Goal: Transaction & Acquisition: Purchase product/service

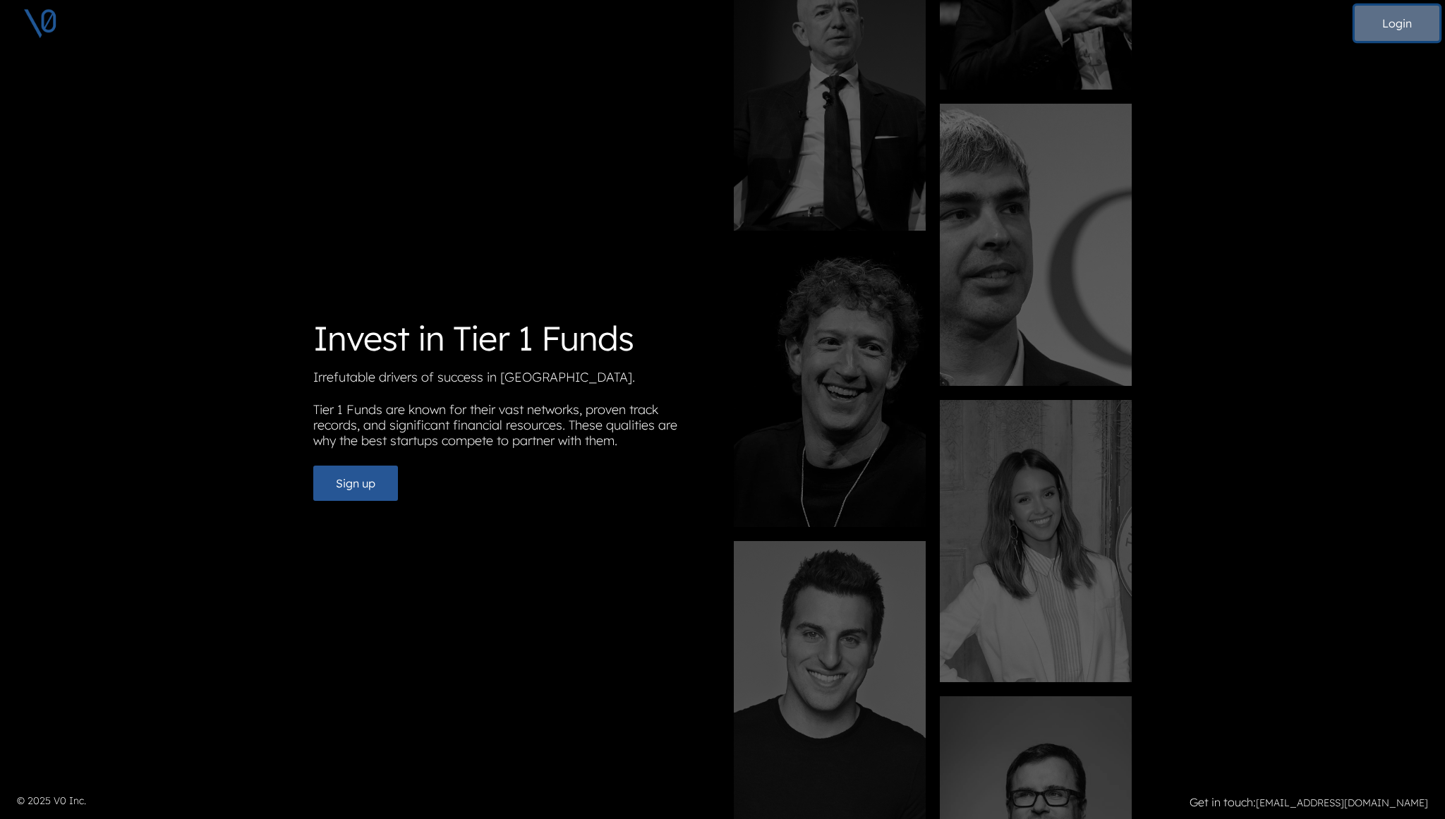
click at [1387, 30] on button "Login" at bounding box center [1397, 23] width 85 height 35
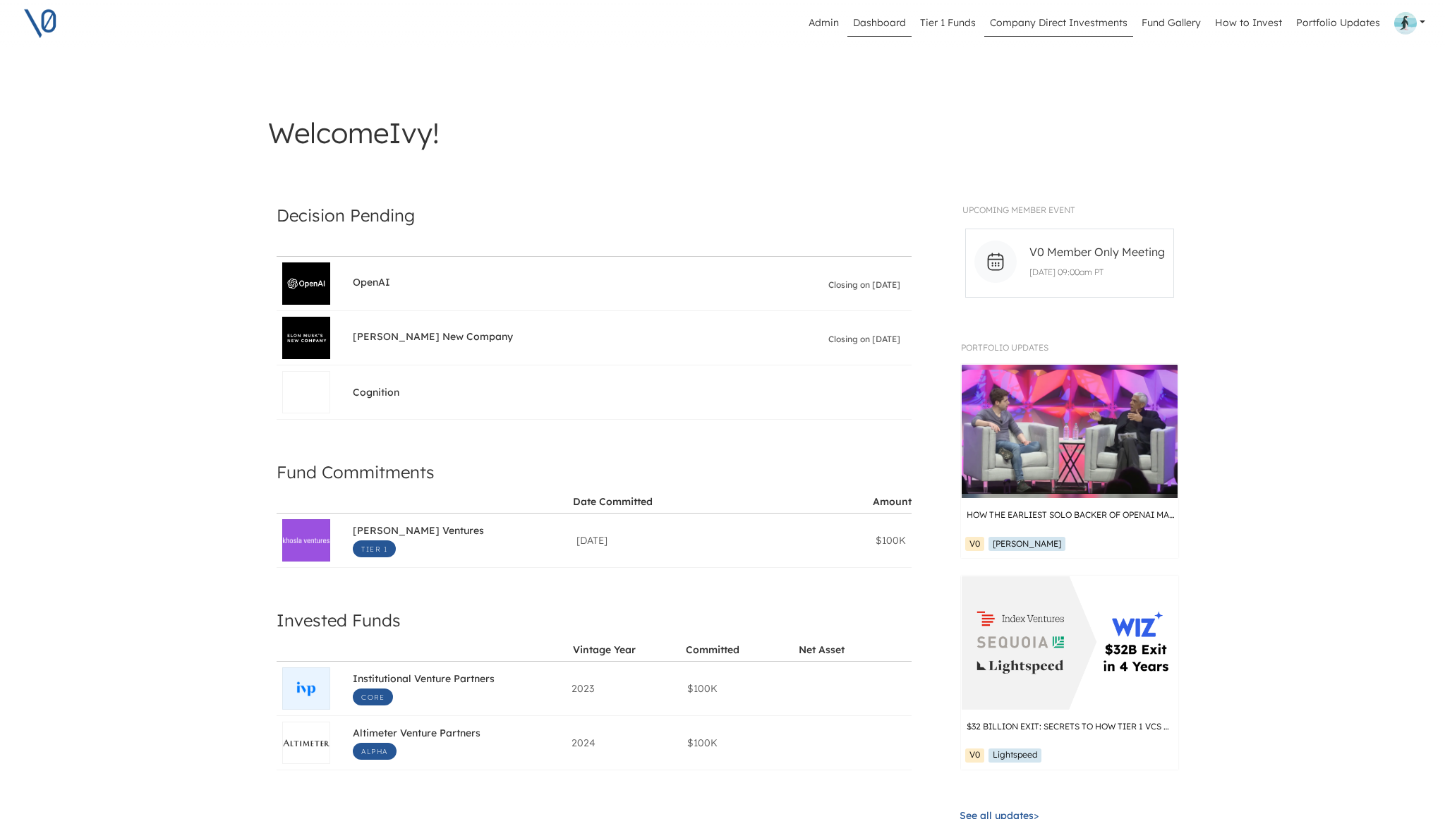
click at [1079, 27] on link "Company Direct Investments" at bounding box center [1058, 23] width 149 height 27
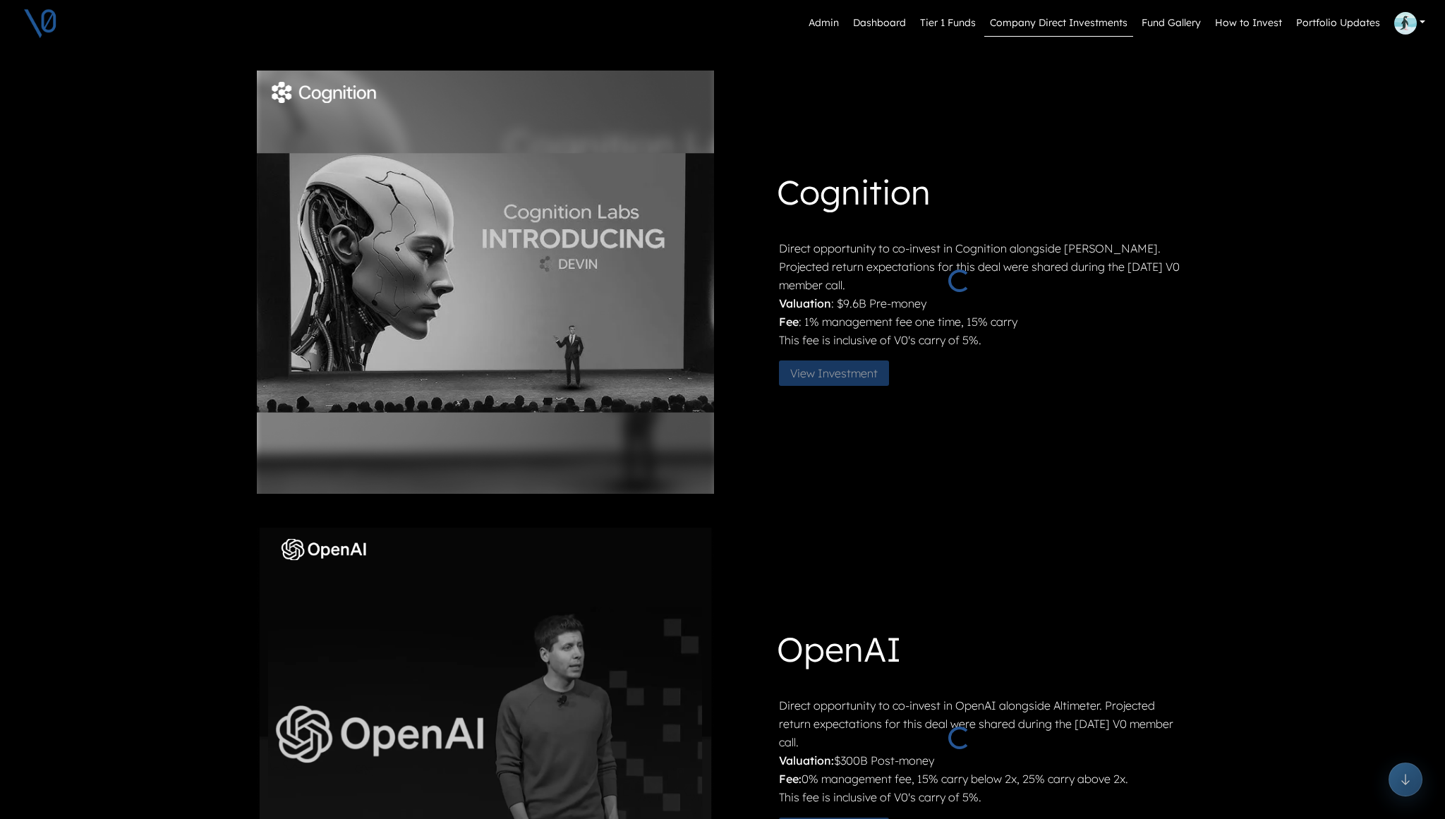
click at [840, 377] on link "View Investment" at bounding box center [839, 372] width 121 height 14
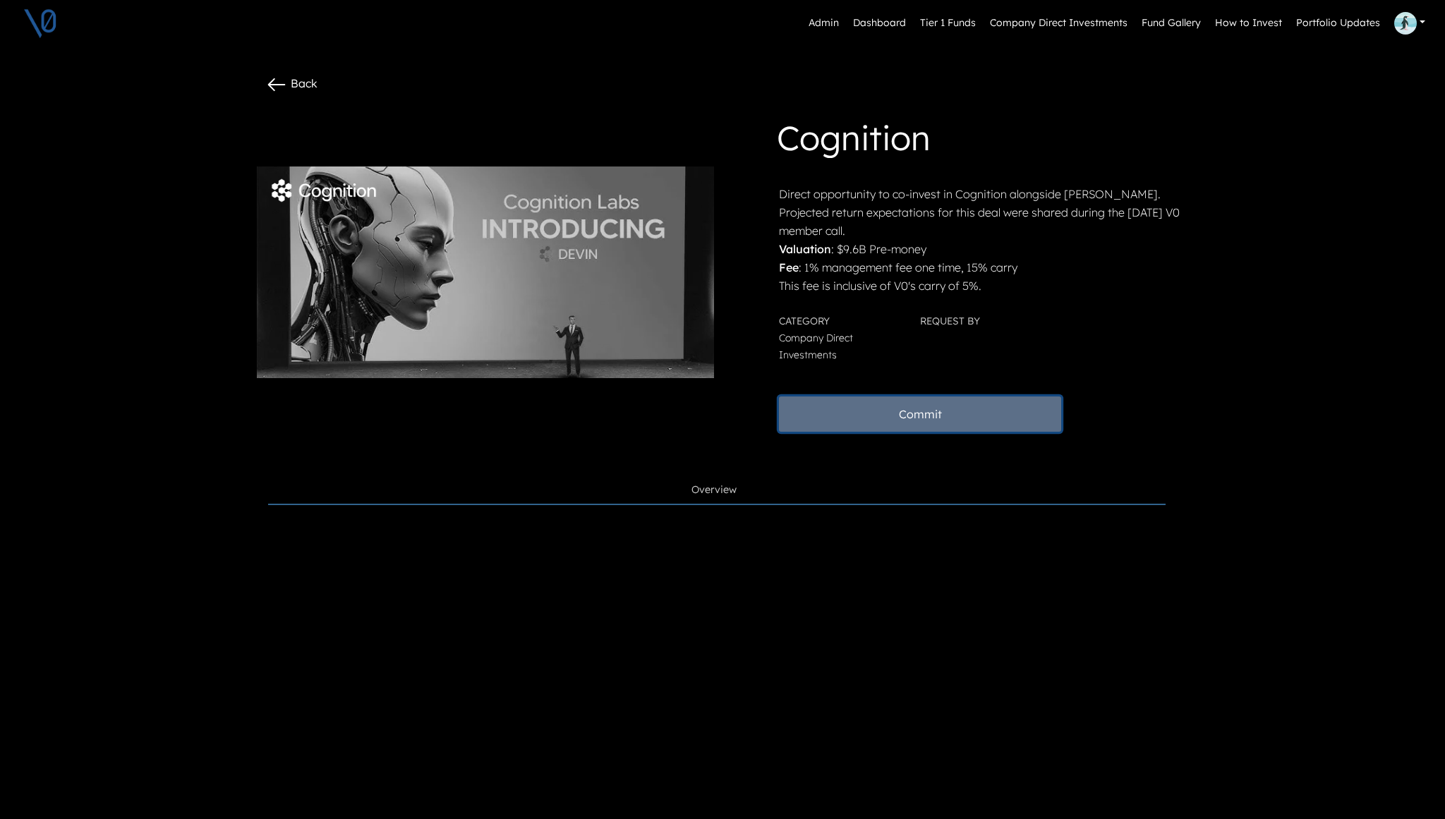
click at [903, 414] on button "Commit" at bounding box center [920, 414] width 282 height 35
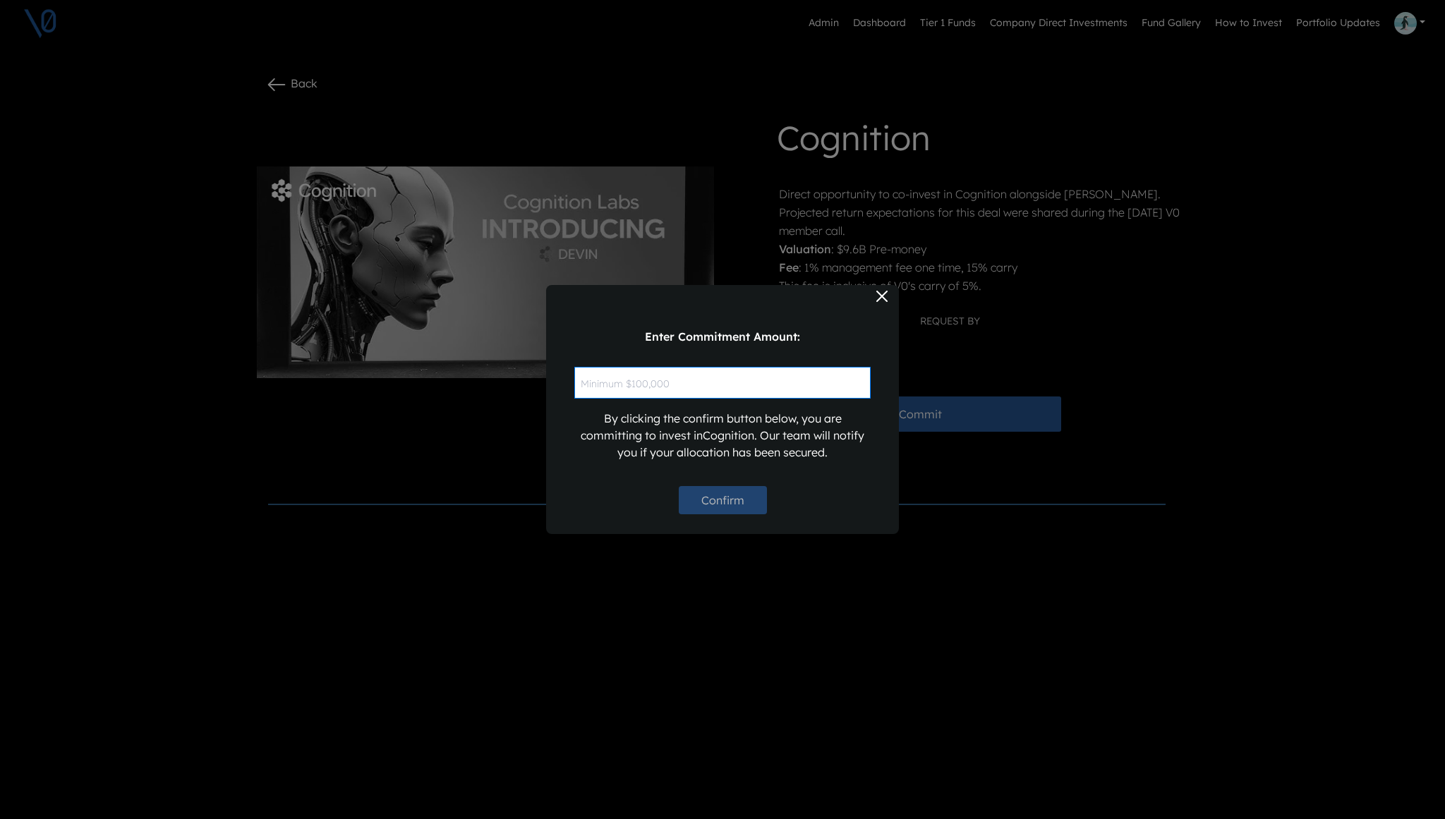
click at [760, 380] on input "text" at bounding box center [722, 383] width 296 height 32
type input "$2"
type input "$10"
click at [703, 500] on button "Confirm" at bounding box center [723, 500] width 88 height 28
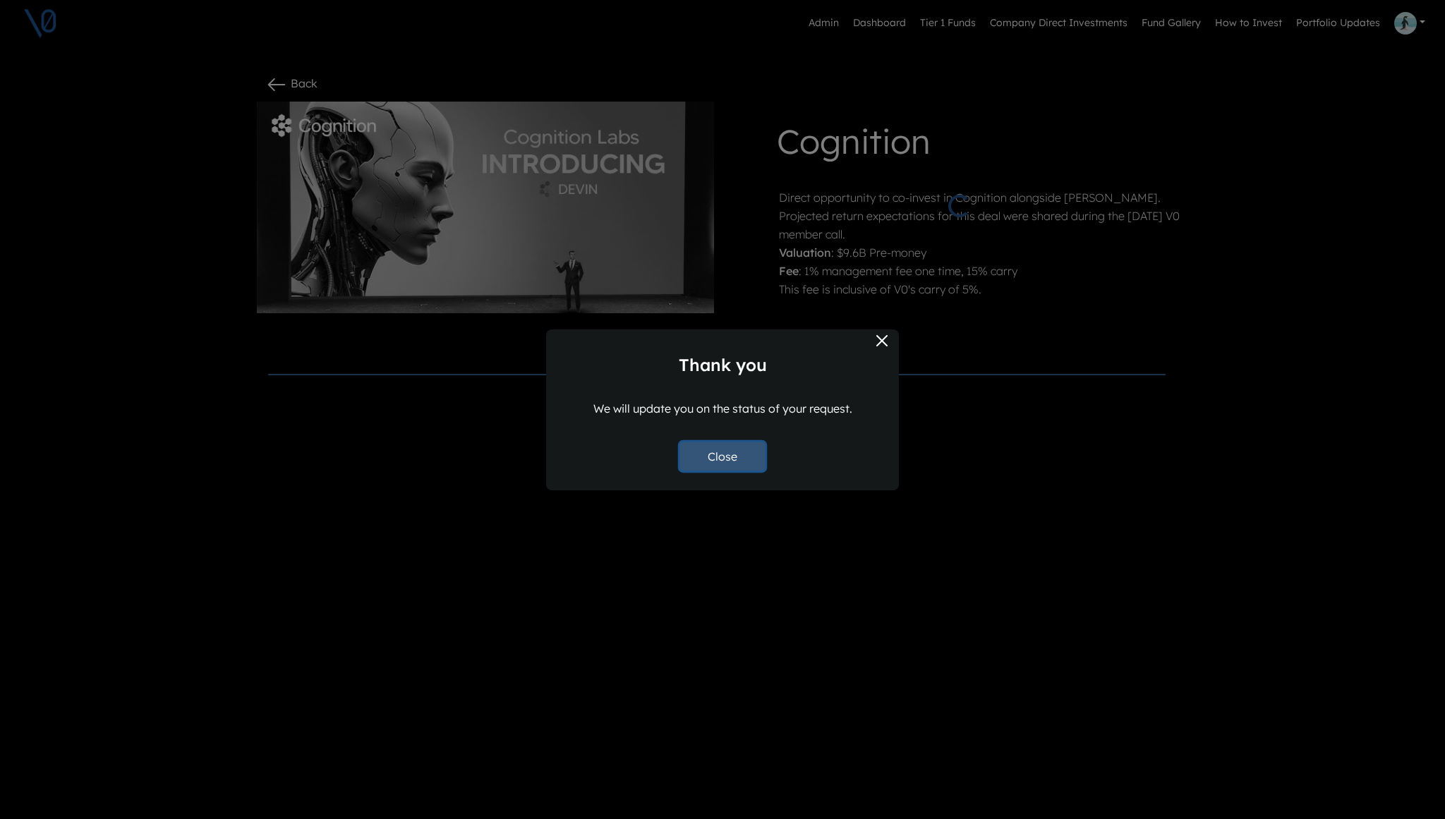
click at [730, 457] on button "Close" at bounding box center [722, 456] width 85 height 28
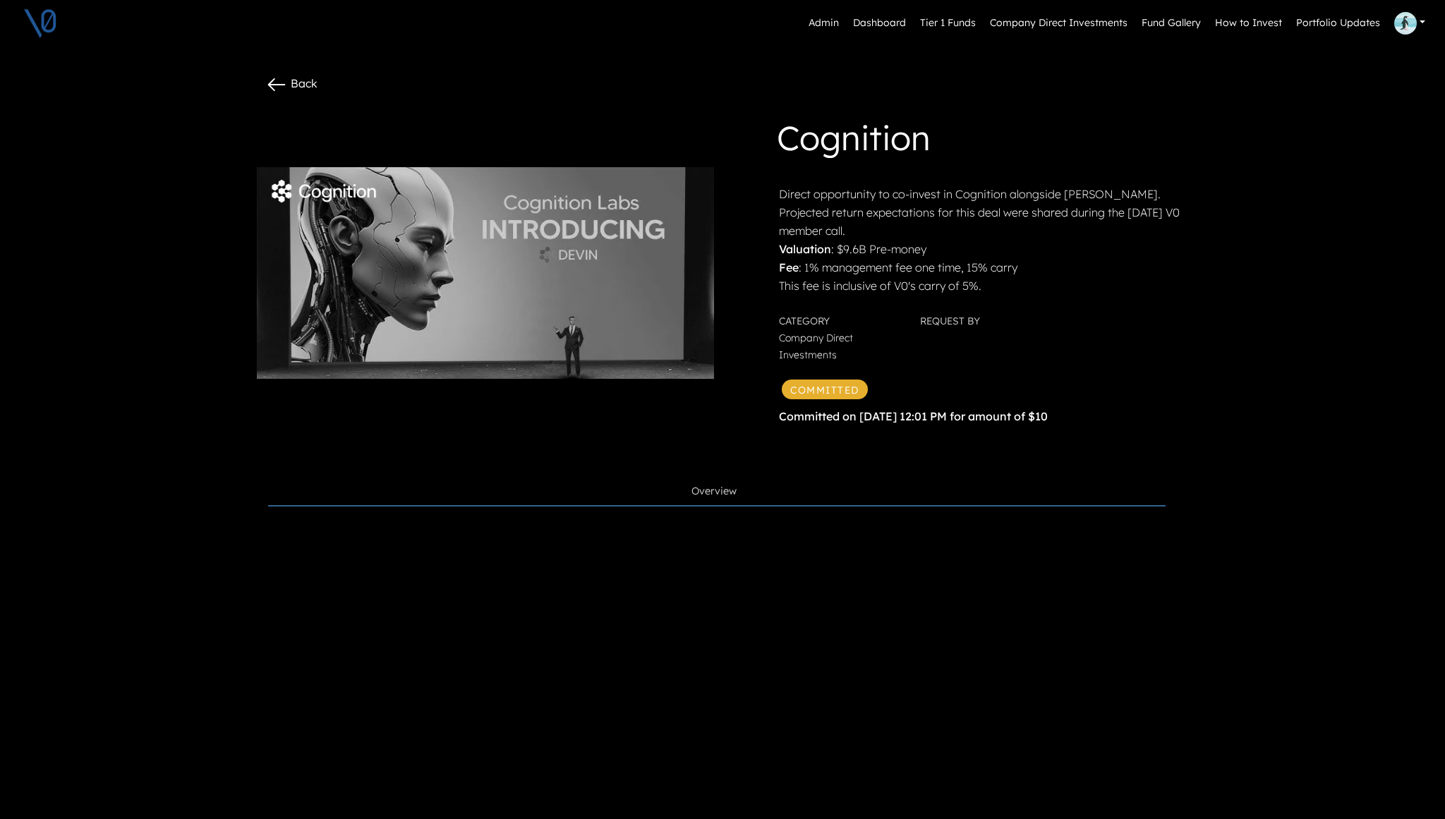
click at [860, 432] on div "Cognition Direct opportunity to co-invest in Cognition alongside Neo. Projected…" at bounding box center [959, 273] width 474 height 343
click at [830, 20] on link "Admin" at bounding box center [824, 23] width 42 height 27
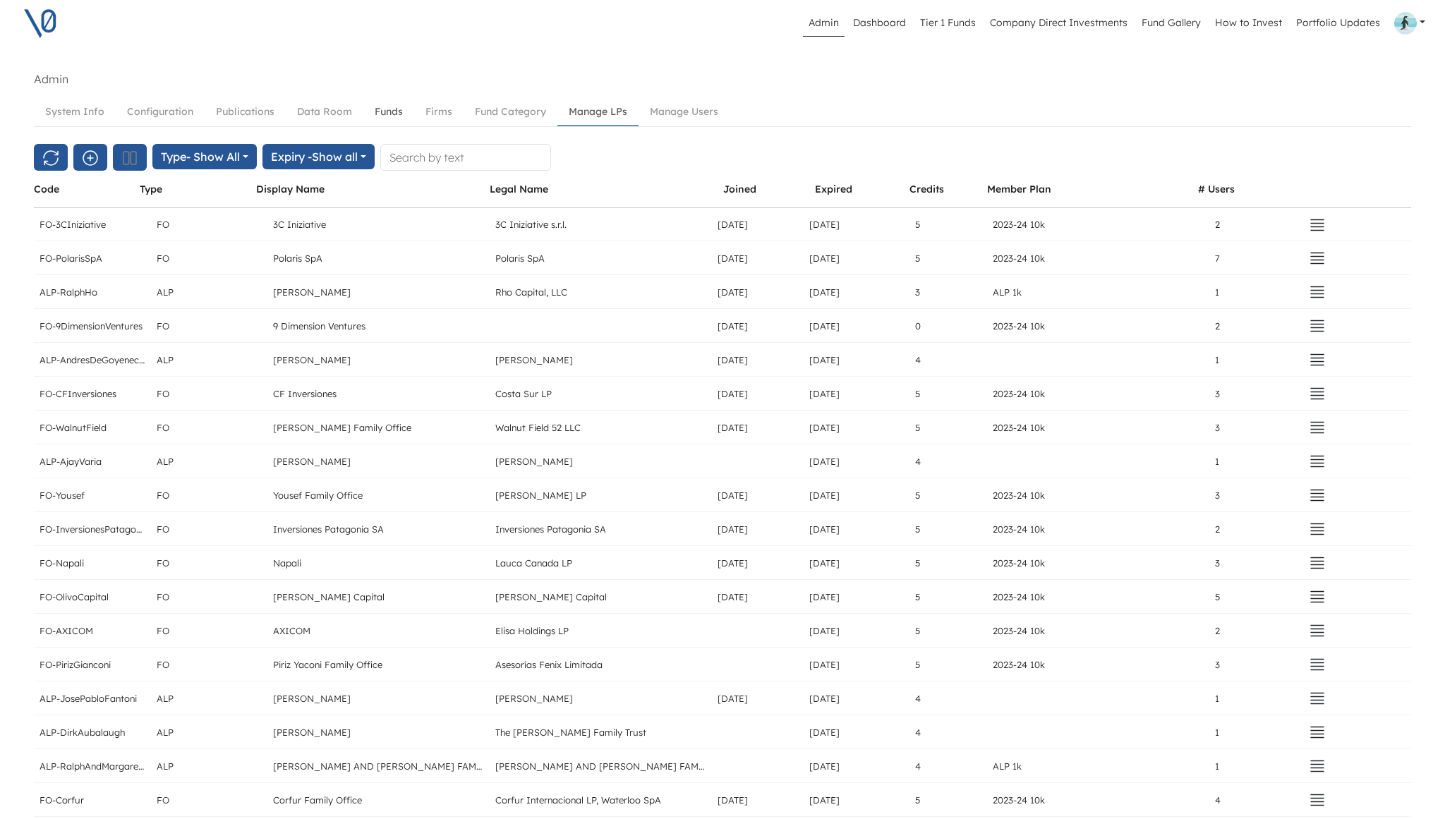
click at [370, 114] on link "Funds" at bounding box center [388, 112] width 51 height 26
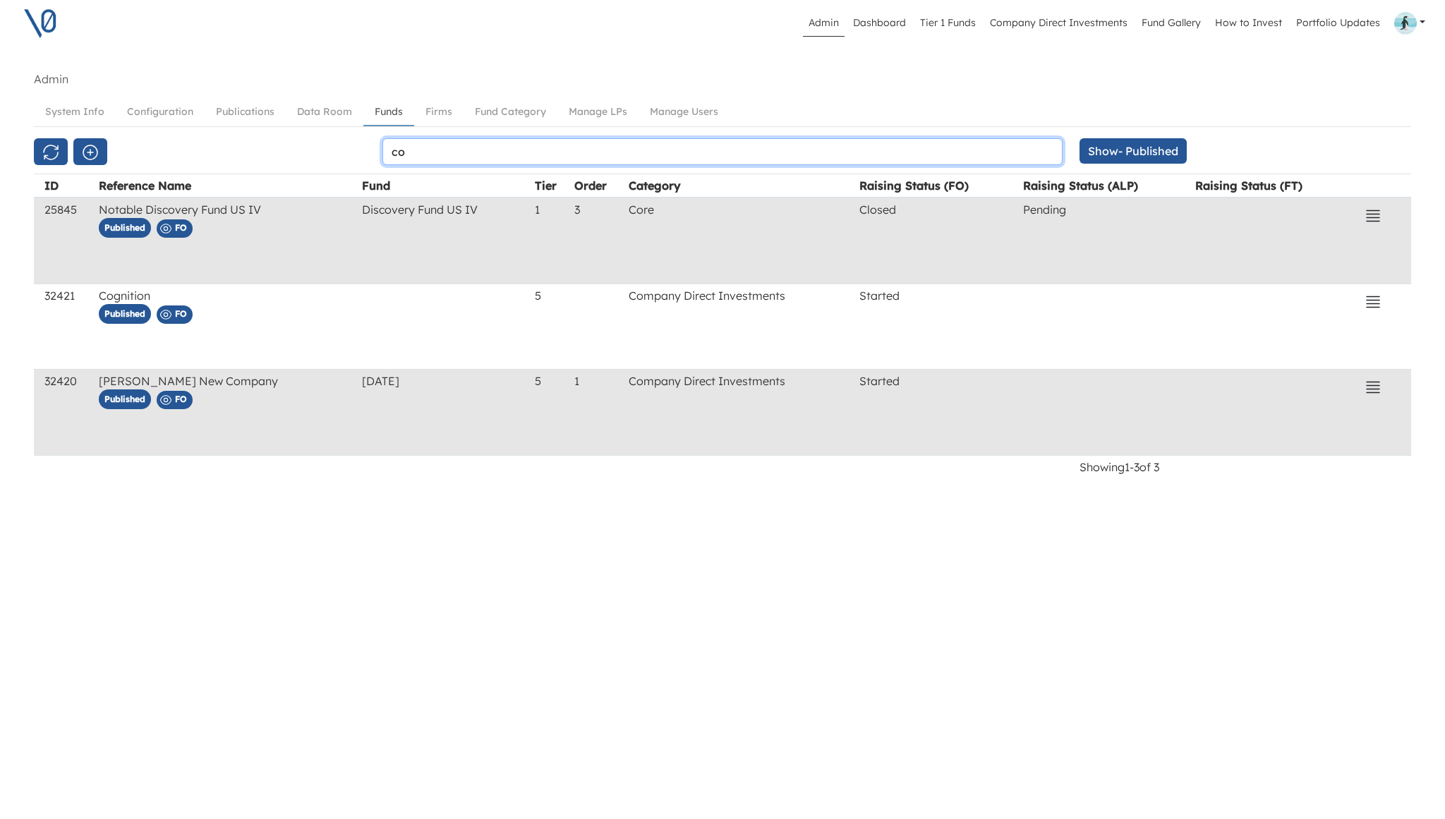
click at [758, 157] on input "co" at bounding box center [722, 151] width 680 height 27
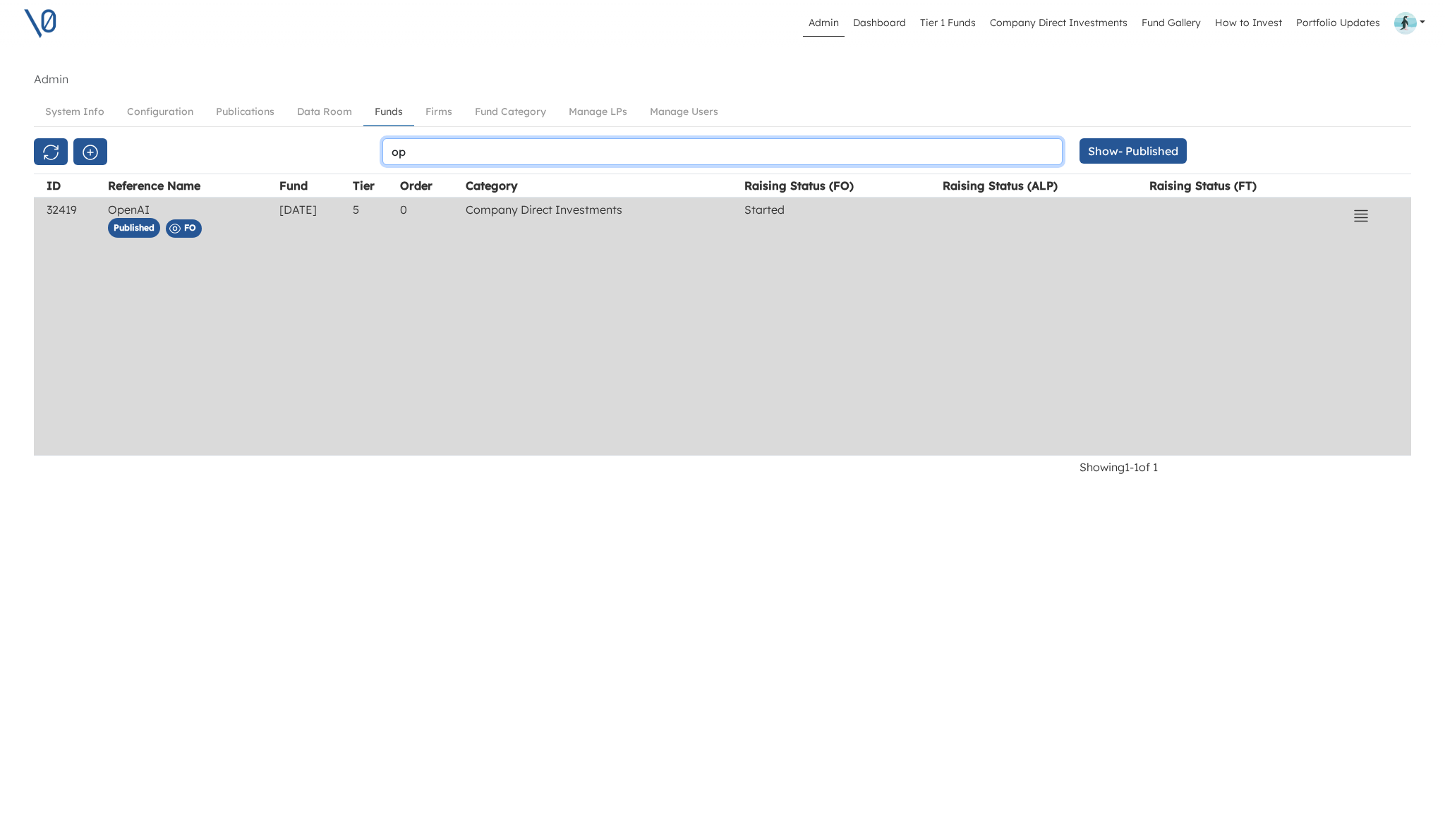
type input "op"
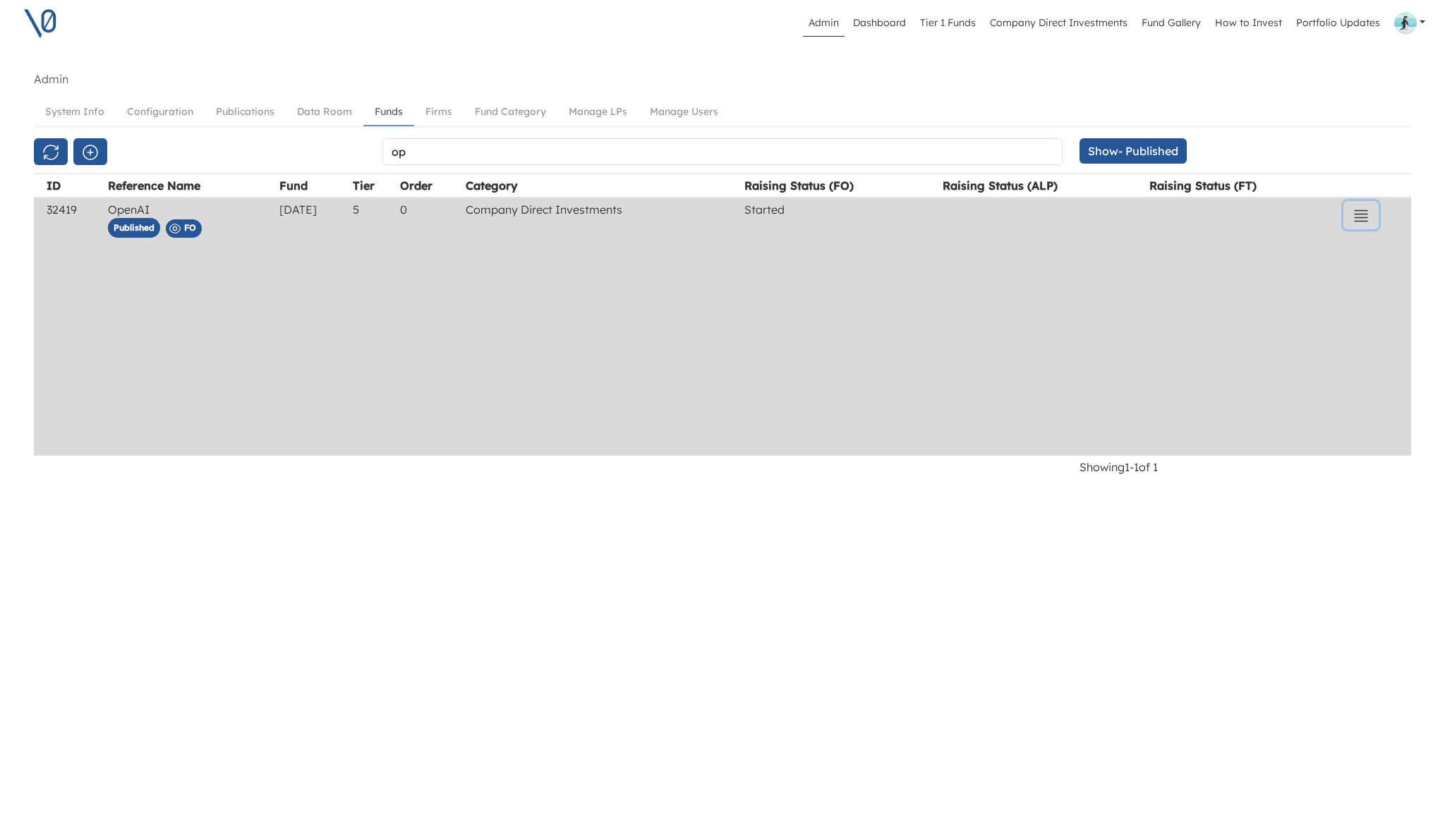
click at [1367, 217] on icon "button" at bounding box center [1361, 215] width 13 height 11
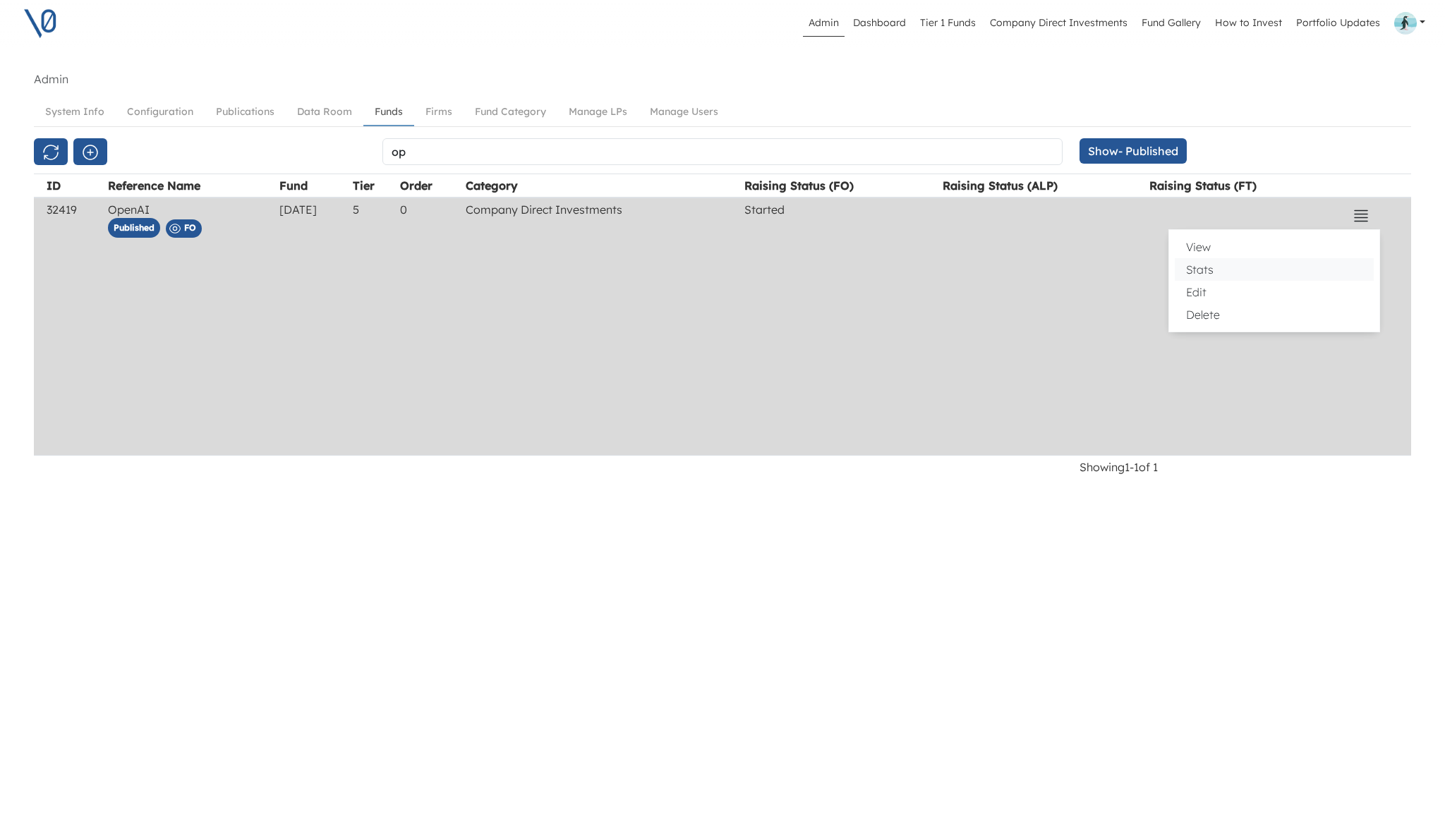
click at [1267, 274] on button "Stats" at bounding box center [1274, 269] width 199 height 23
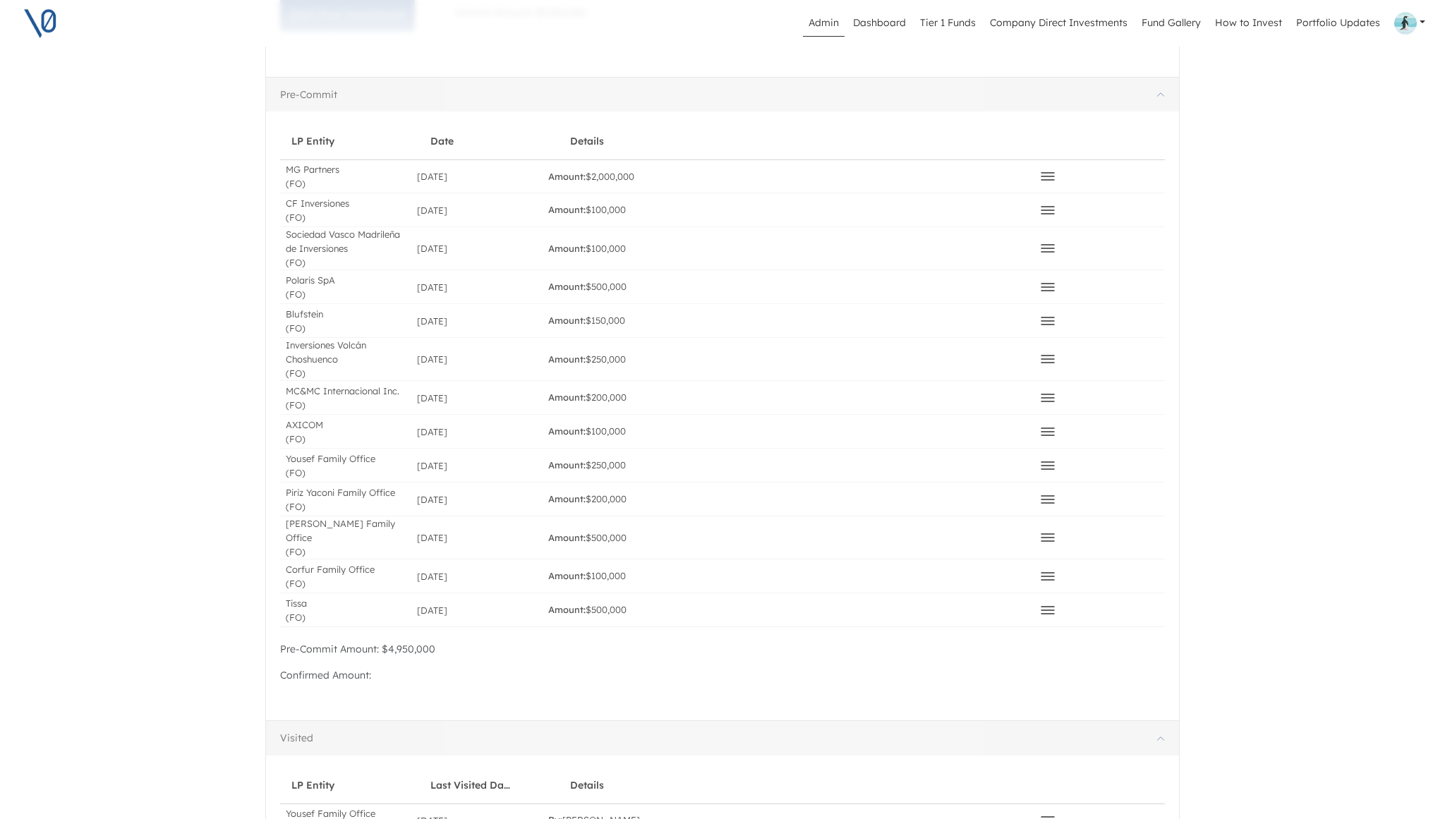
scroll to position [960, 0]
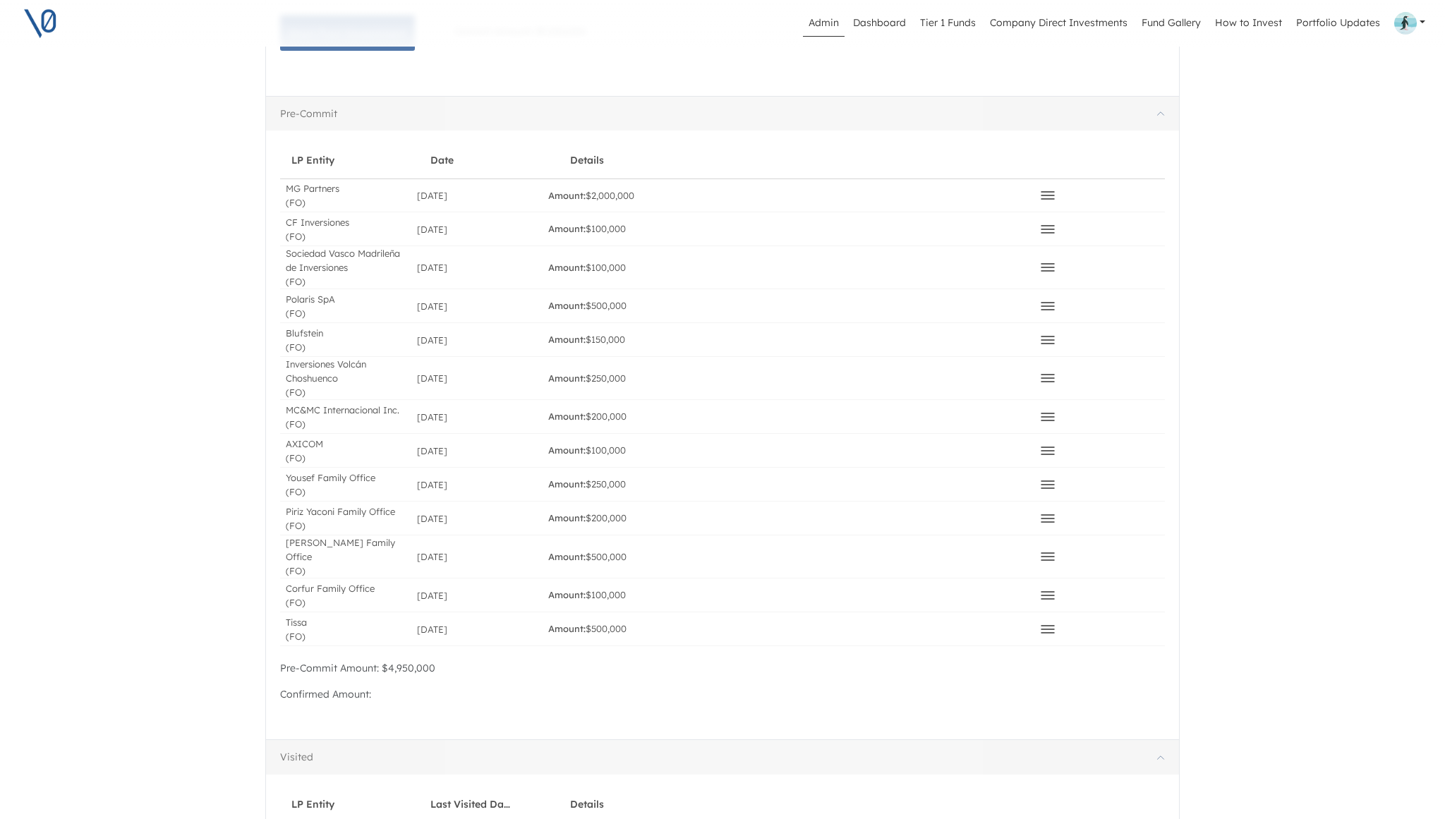
scroll to position [974, 0]
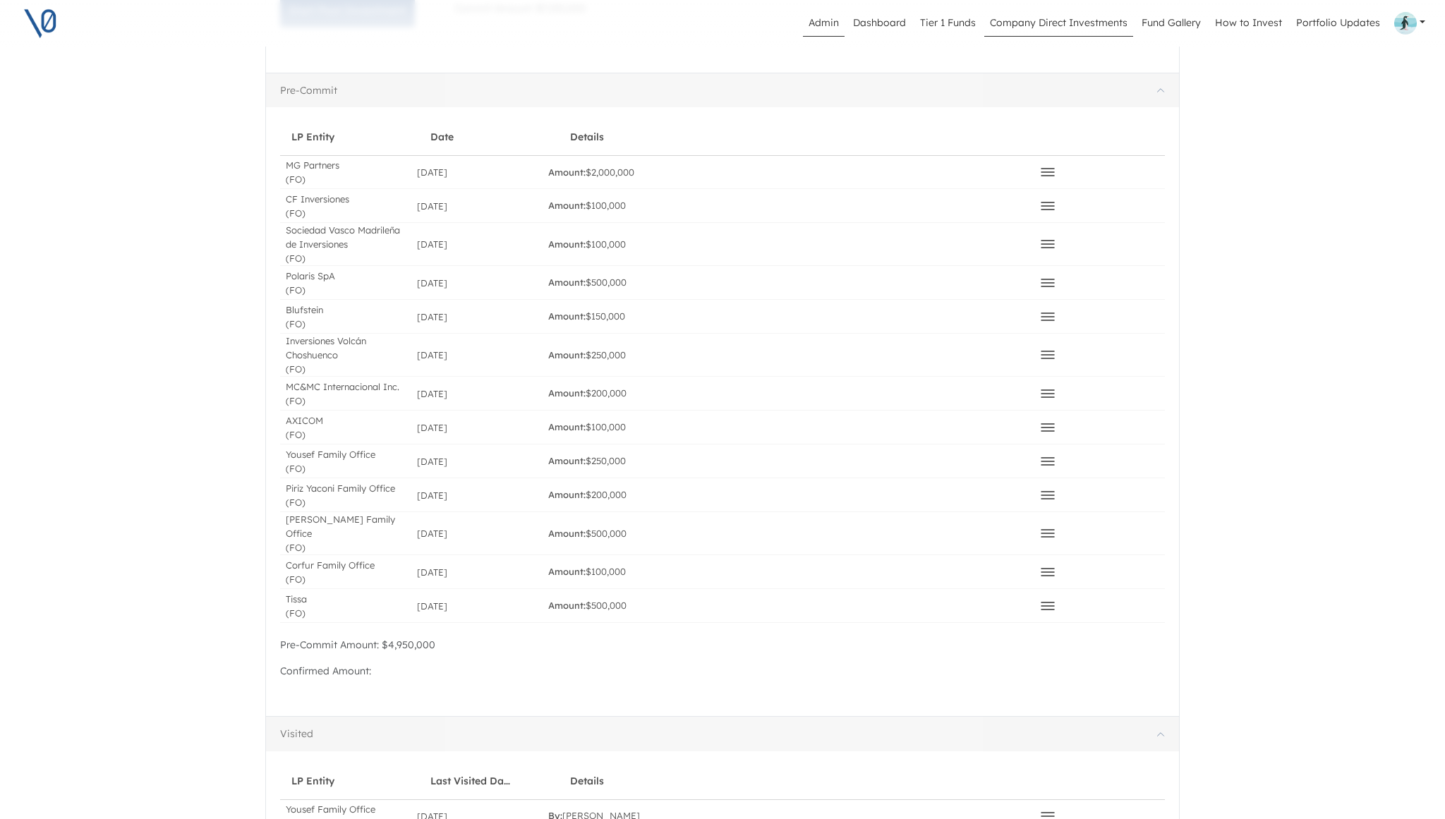
click at [1036, 28] on link "Company Direct Investments" at bounding box center [1058, 23] width 149 height 27
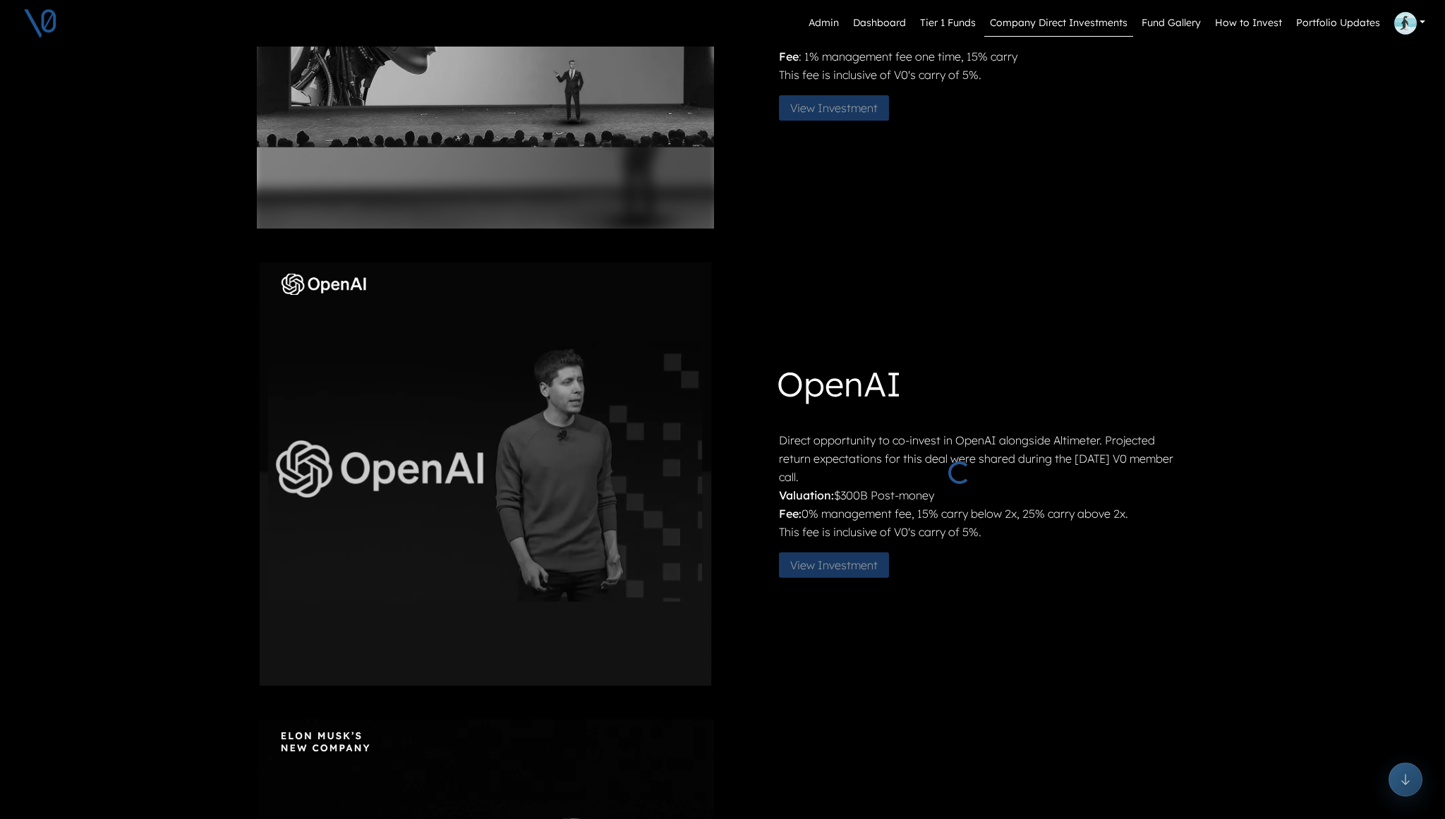
scroll to position [337, 0]
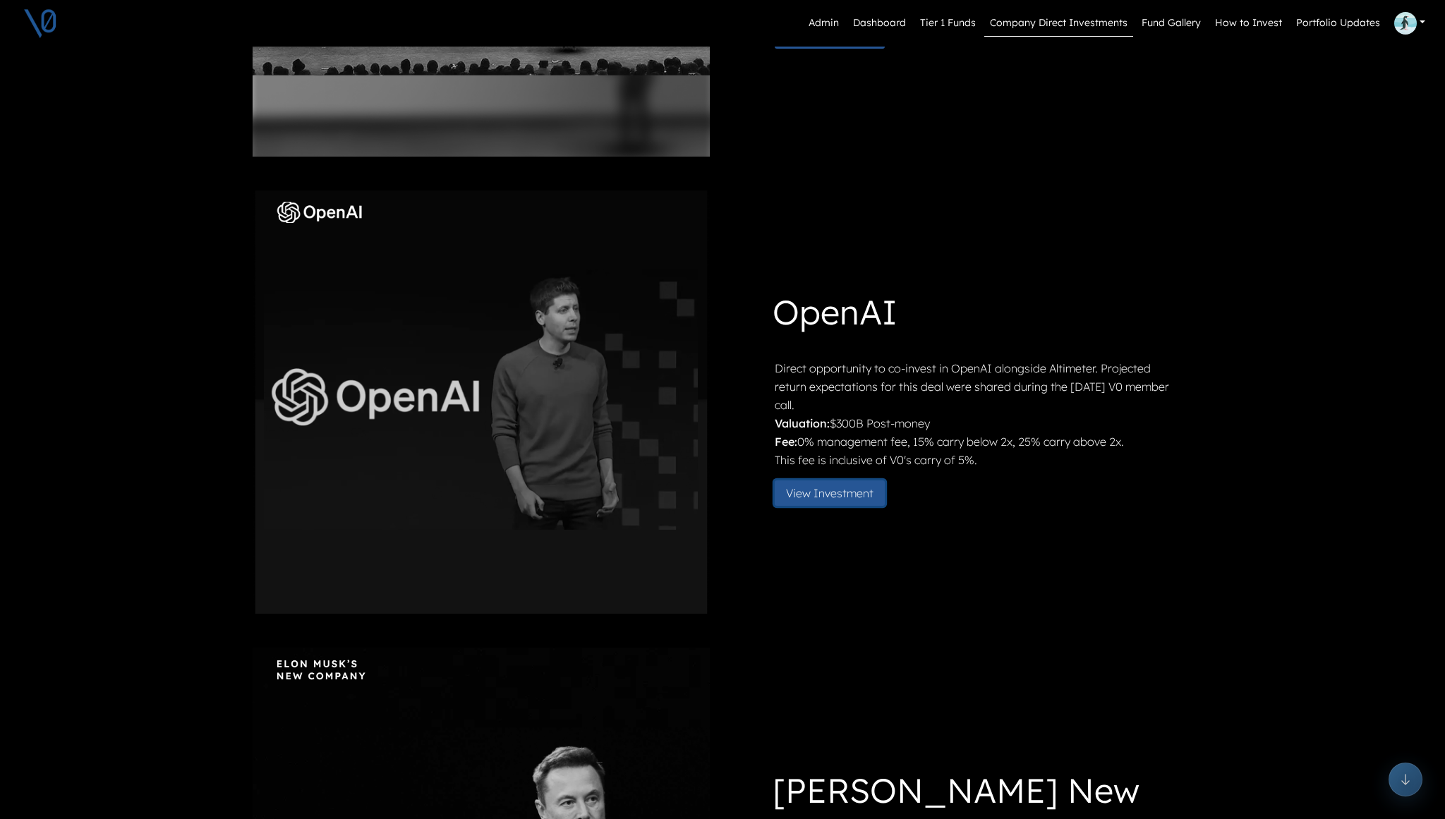
click at [854, 495] on button "View Investment" at bounding box center [830, 492] width 110 height 25
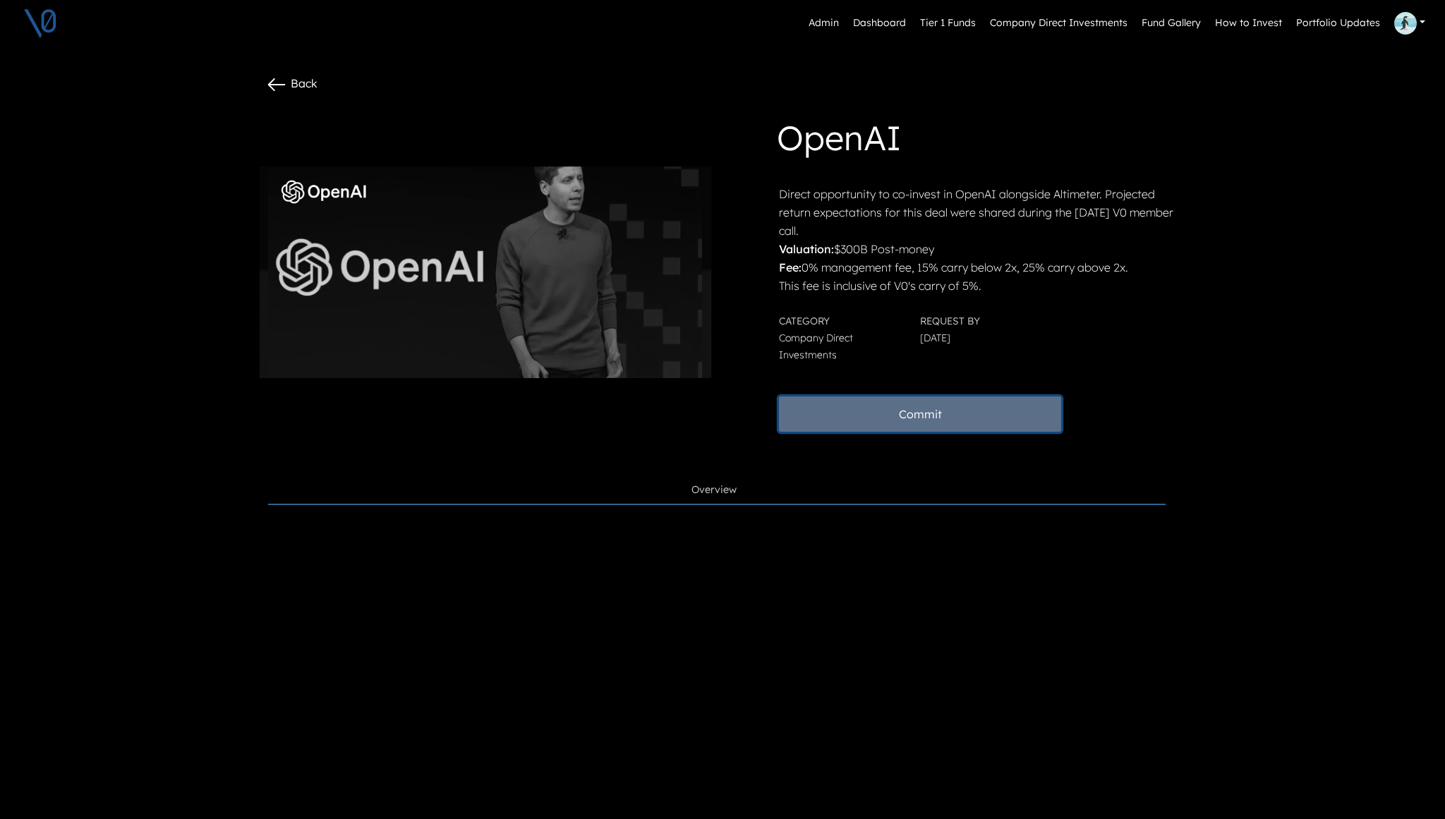
click at [905, 421] on button "Commit" at bounding box center [920, 414] width 282 height 35
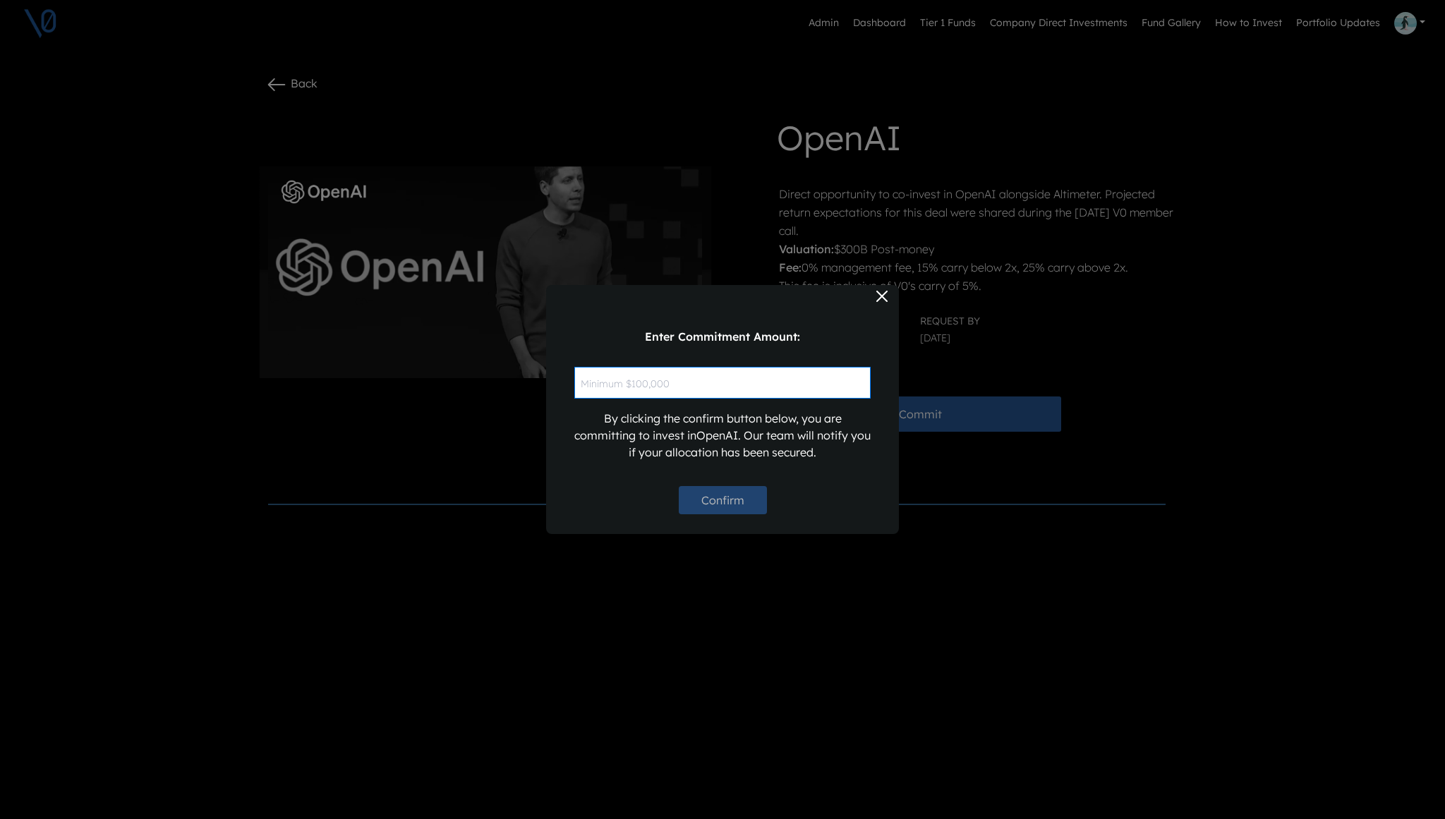
click at [716, 387] on input "text" at bounding box center [722, 383] width 296 height 32
type input "$10"
click at [737, 342] on h6 "Enter Commitment Amount:" at bounding box center [722, 336] width 296 height 13
click at [714, 502] on button "Confirm" at bounding box center [723, 500] width 88 height 28
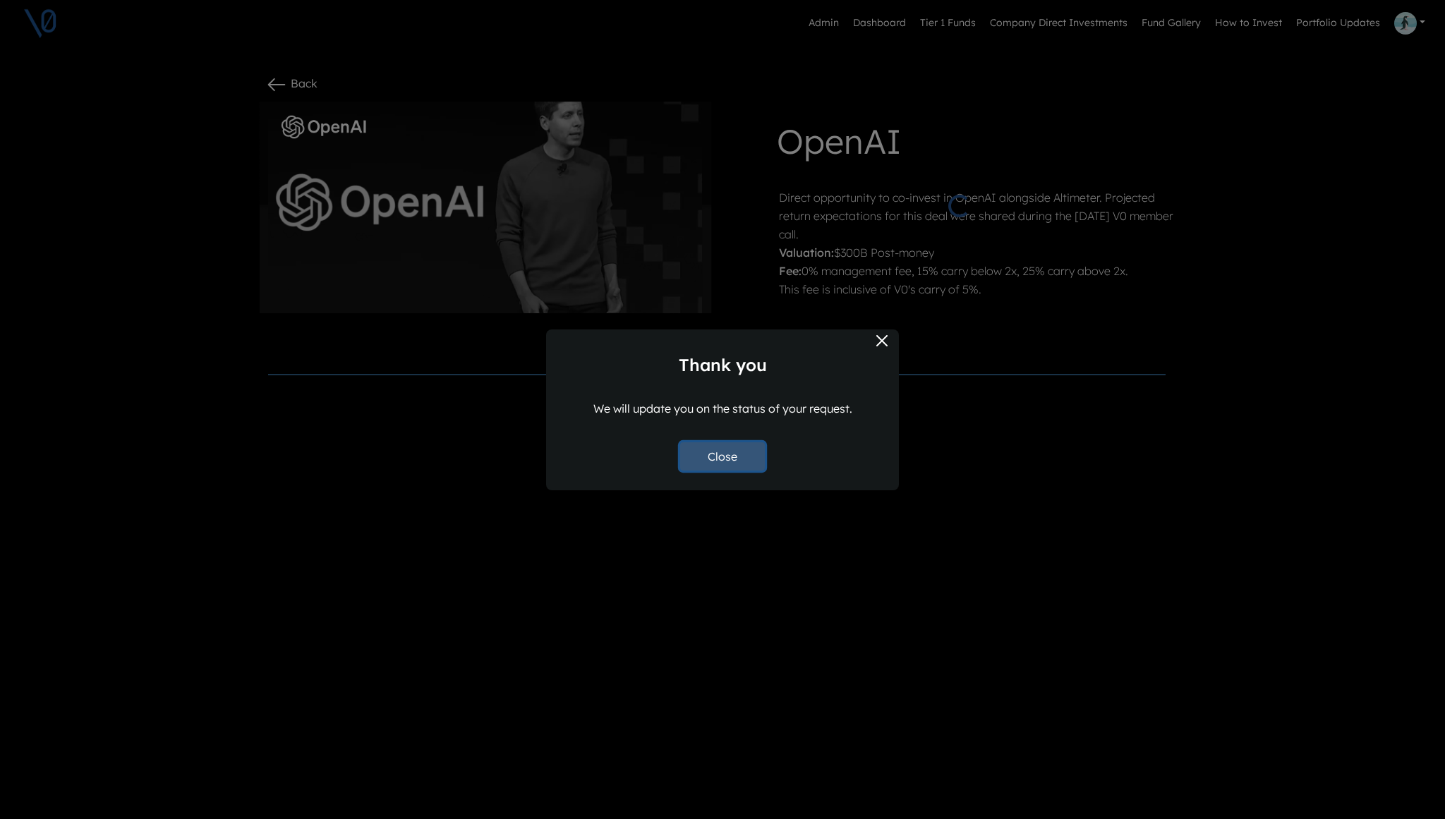
click at [742, 457] on button "Close" at bounding box center [722, 456] width 85 height 28
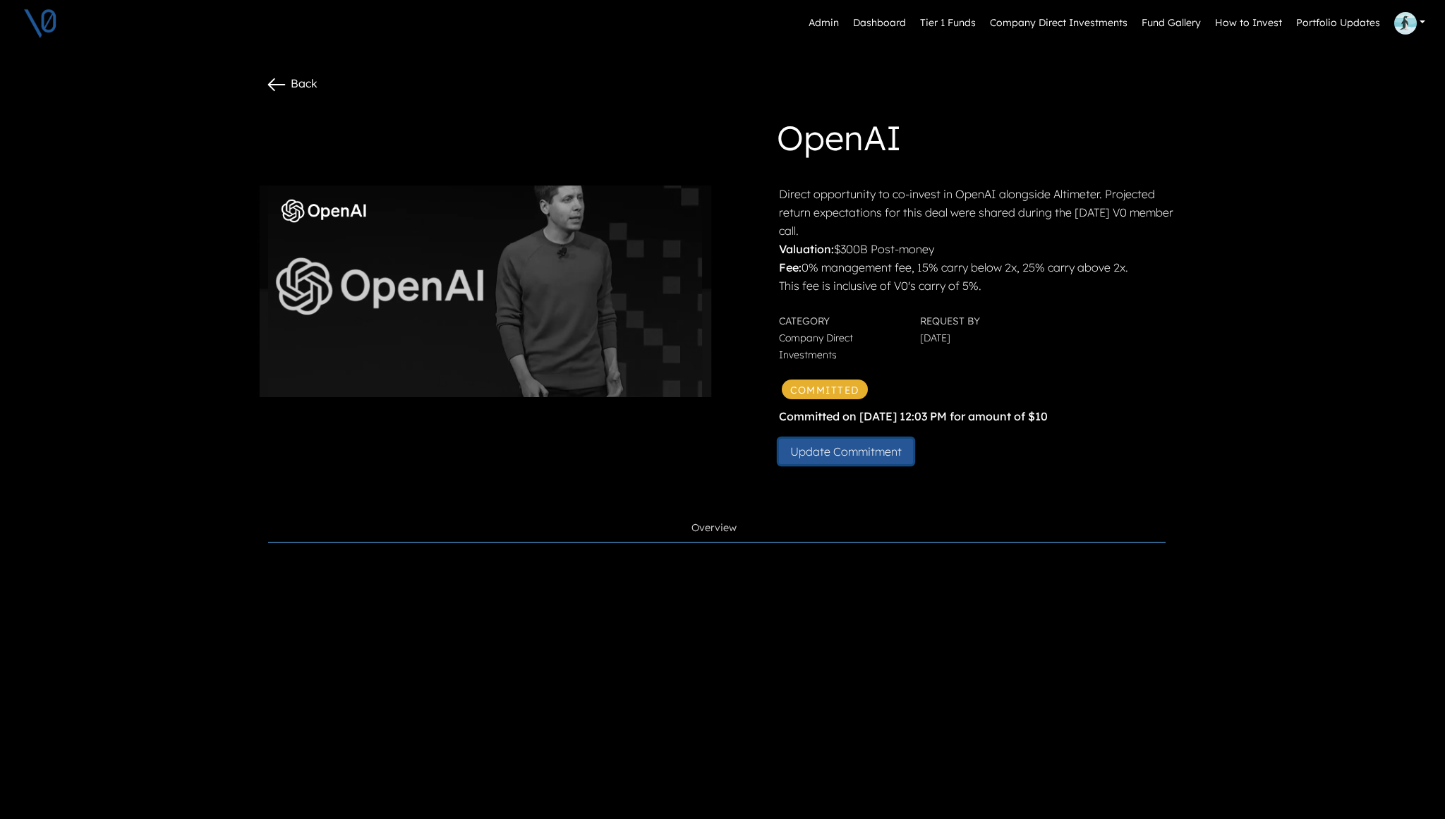
click at [855, 454] on button "Update Commitment" at bounding box center [846, 451] width 134 height 25
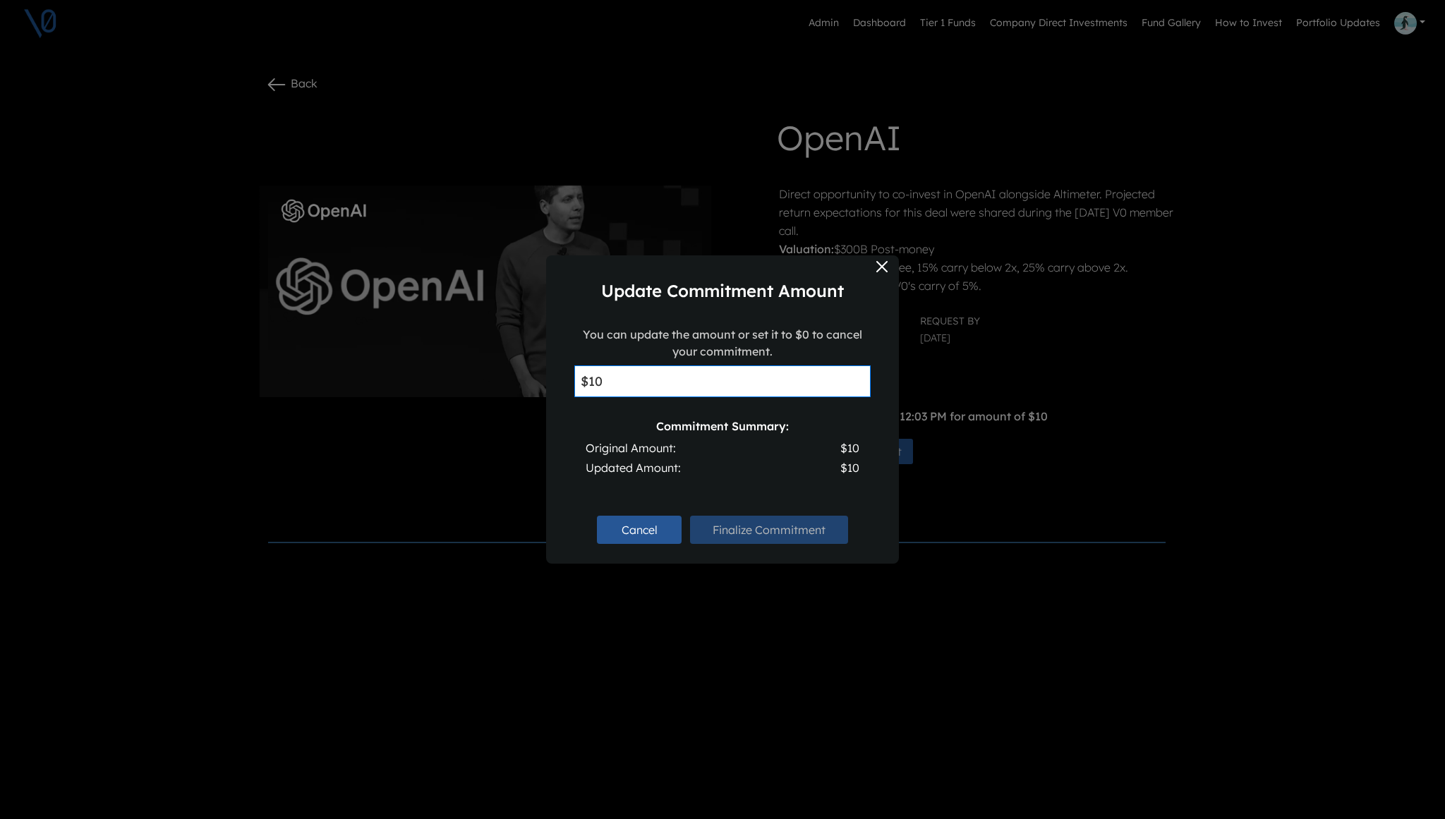
click at [705, 377] on input "$10" at bounding box center [722, 381] width 296 height 32
type input "$100,000"
click at [759, 533] on button "Finalize Commitment" at bounding box center [769, 530] width 158 height 28
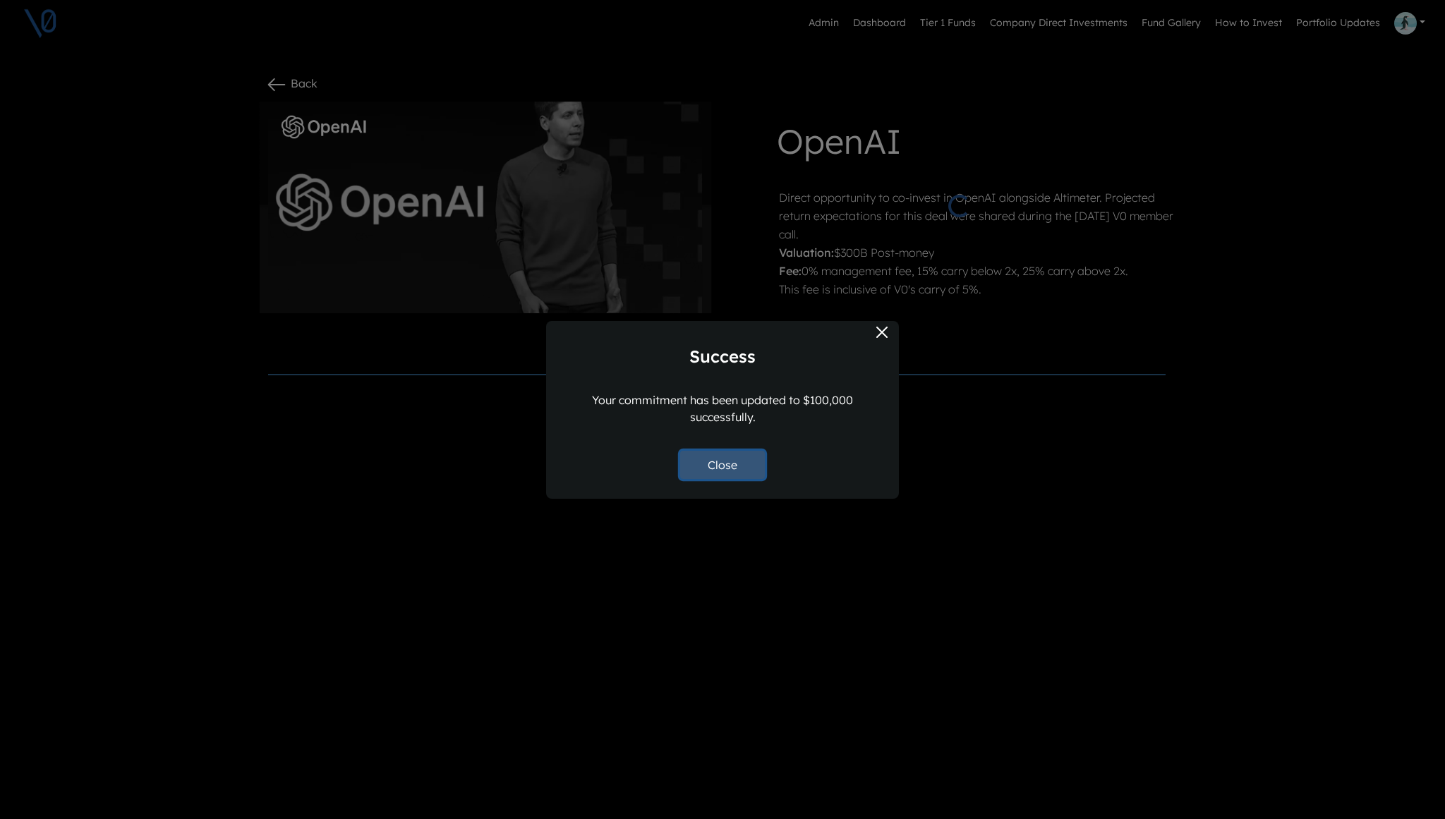
click at [733, 469] on button "Close" at bounding box center [722, 465] width 85 height 28
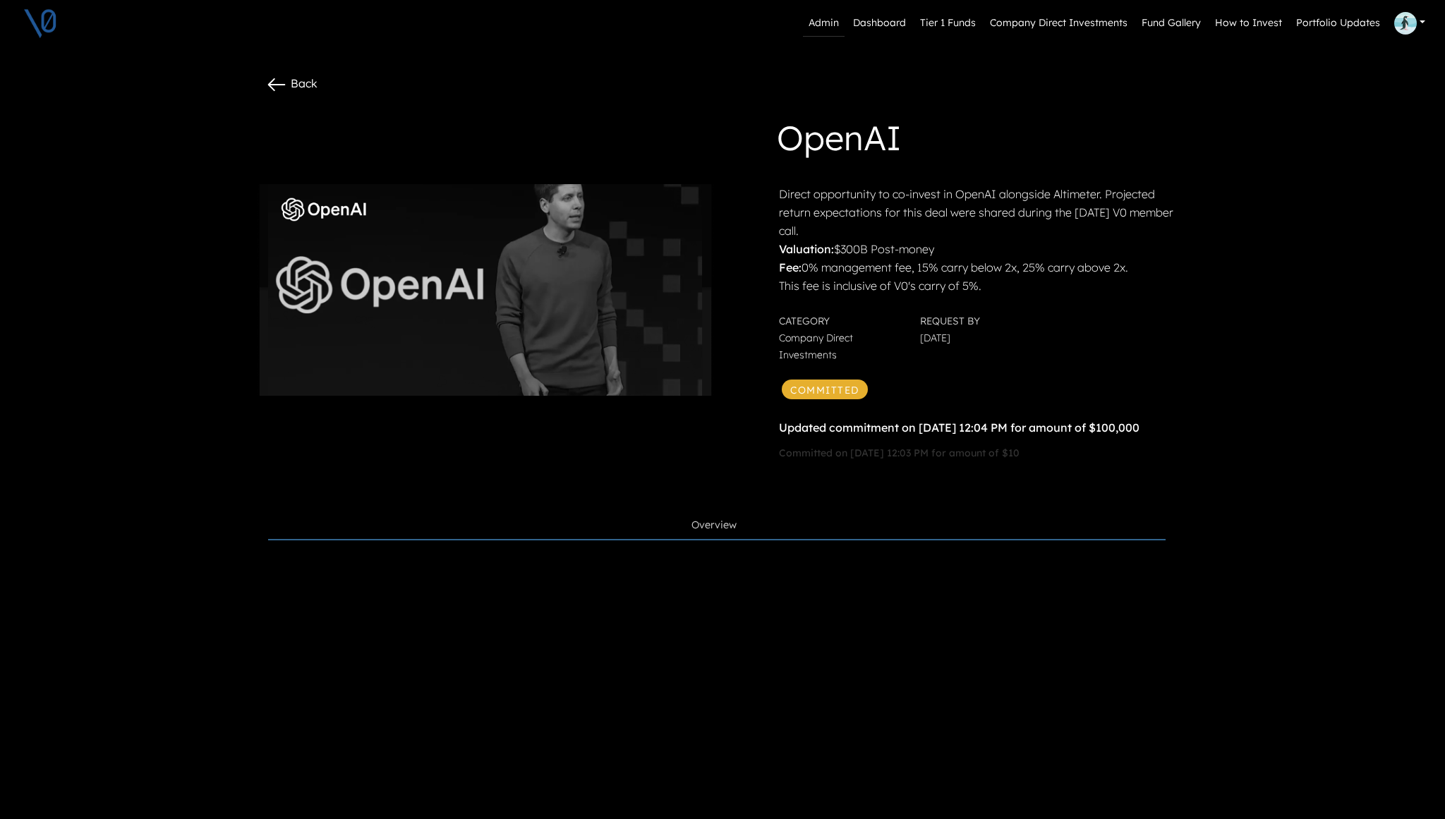
click at [838, 11] on link "Admin" at bounding box center [824, 23] width 42 height 27
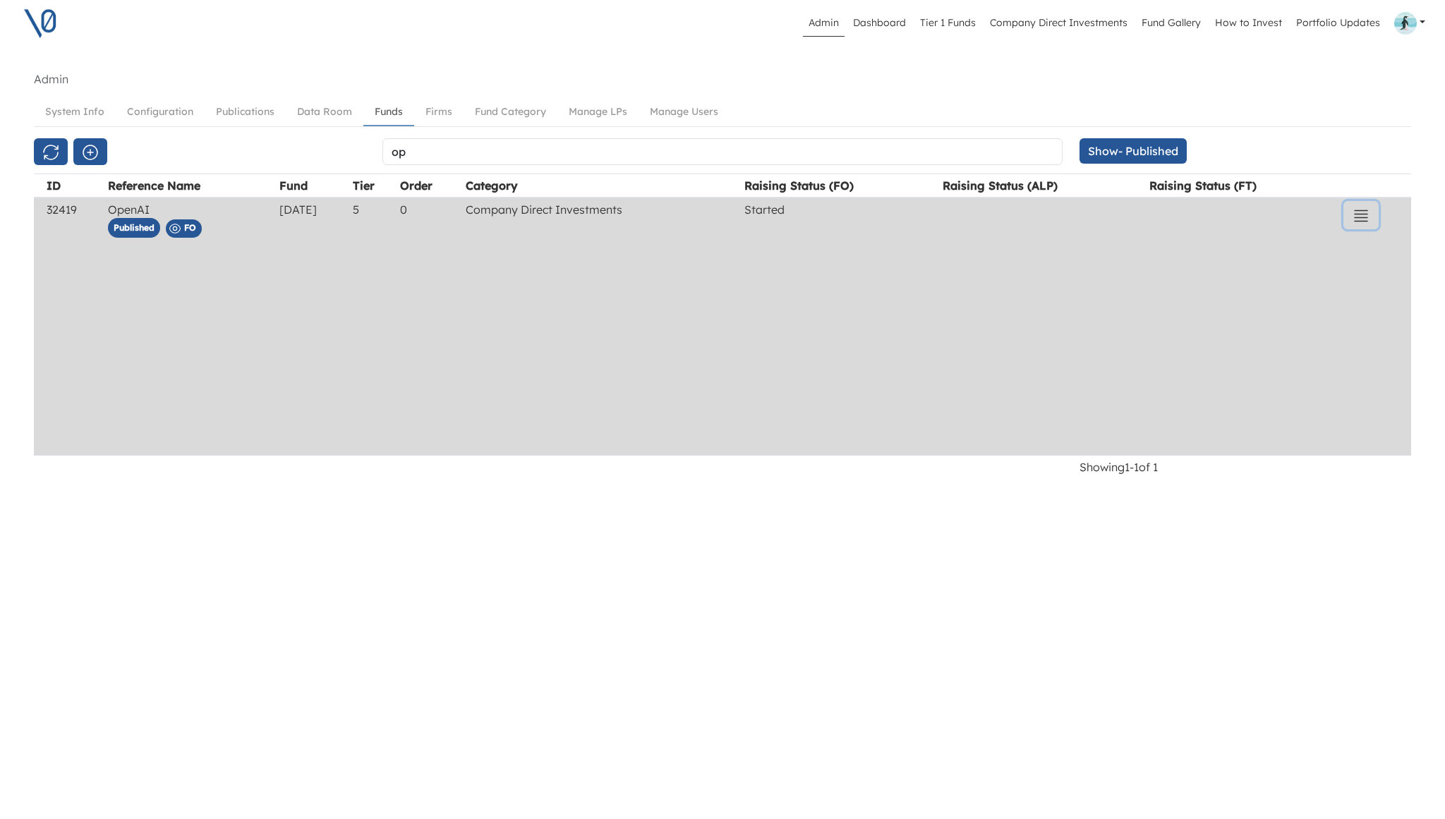
click at [1376, 214] on button "button" at bounding box center [1360, 215] width 35 height 28
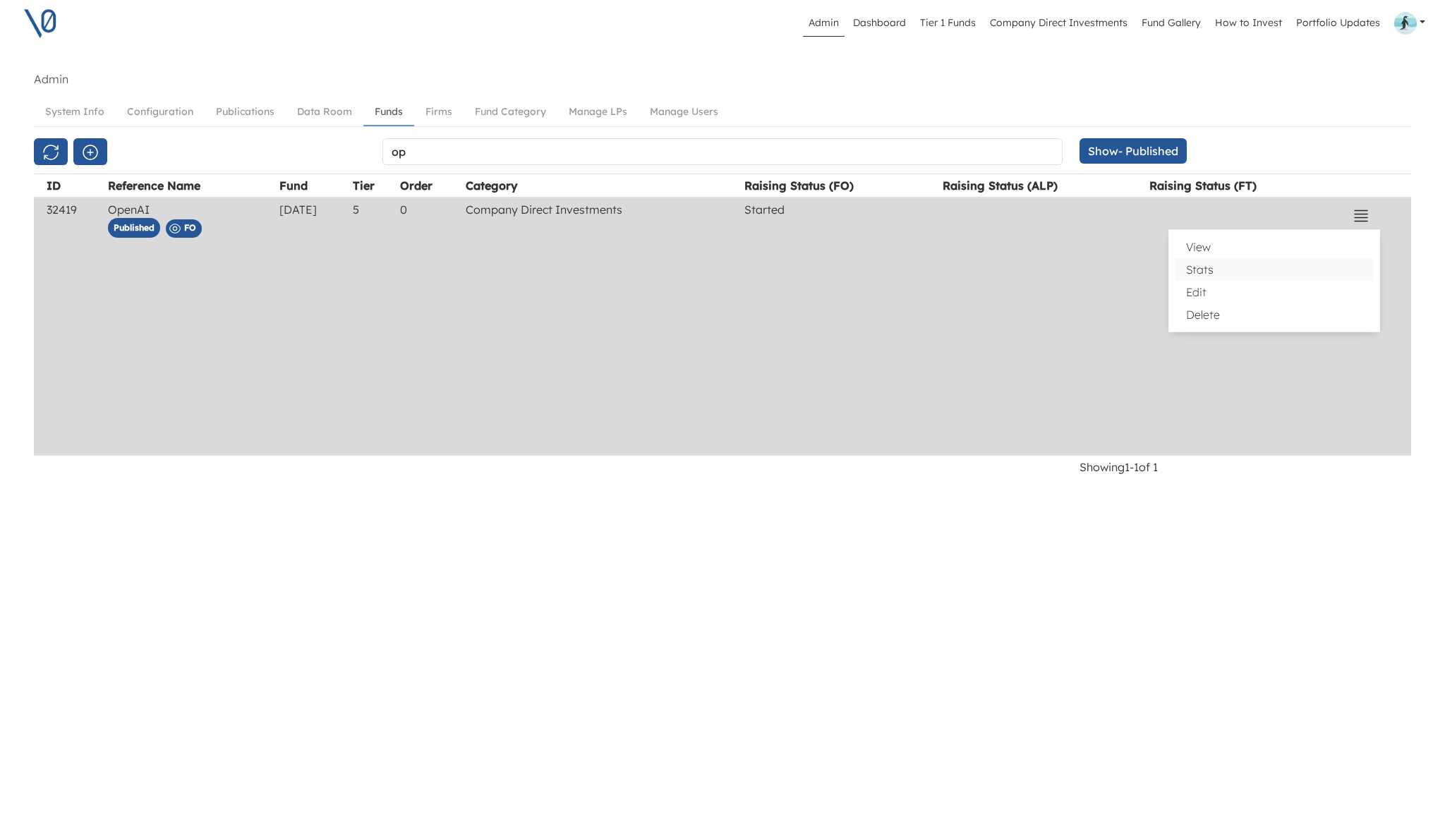
click at [1280, 268] on button "Stats" at bounding box center [1274, 269] width 199 height 23
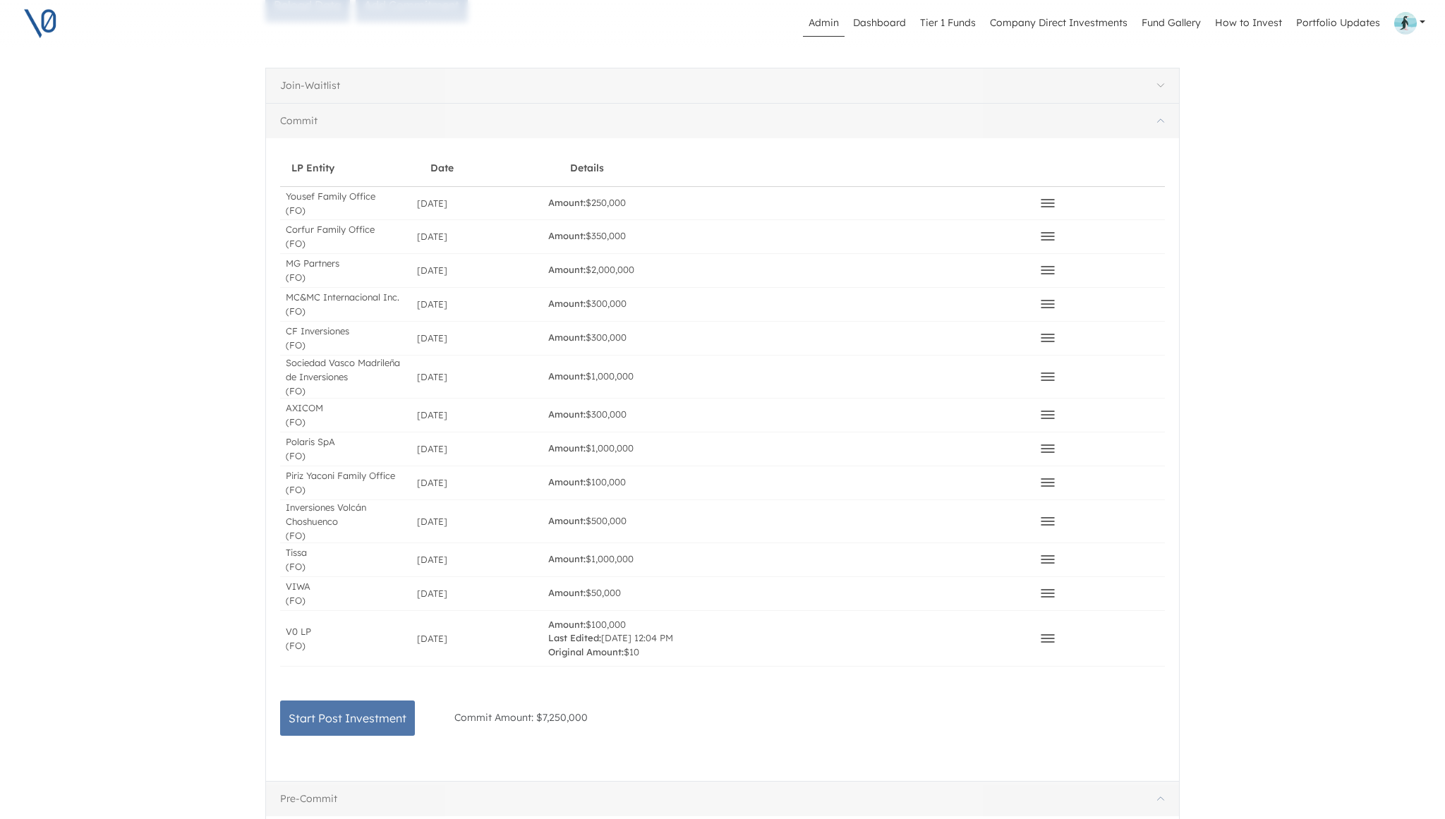
scroll to position [349, 0]
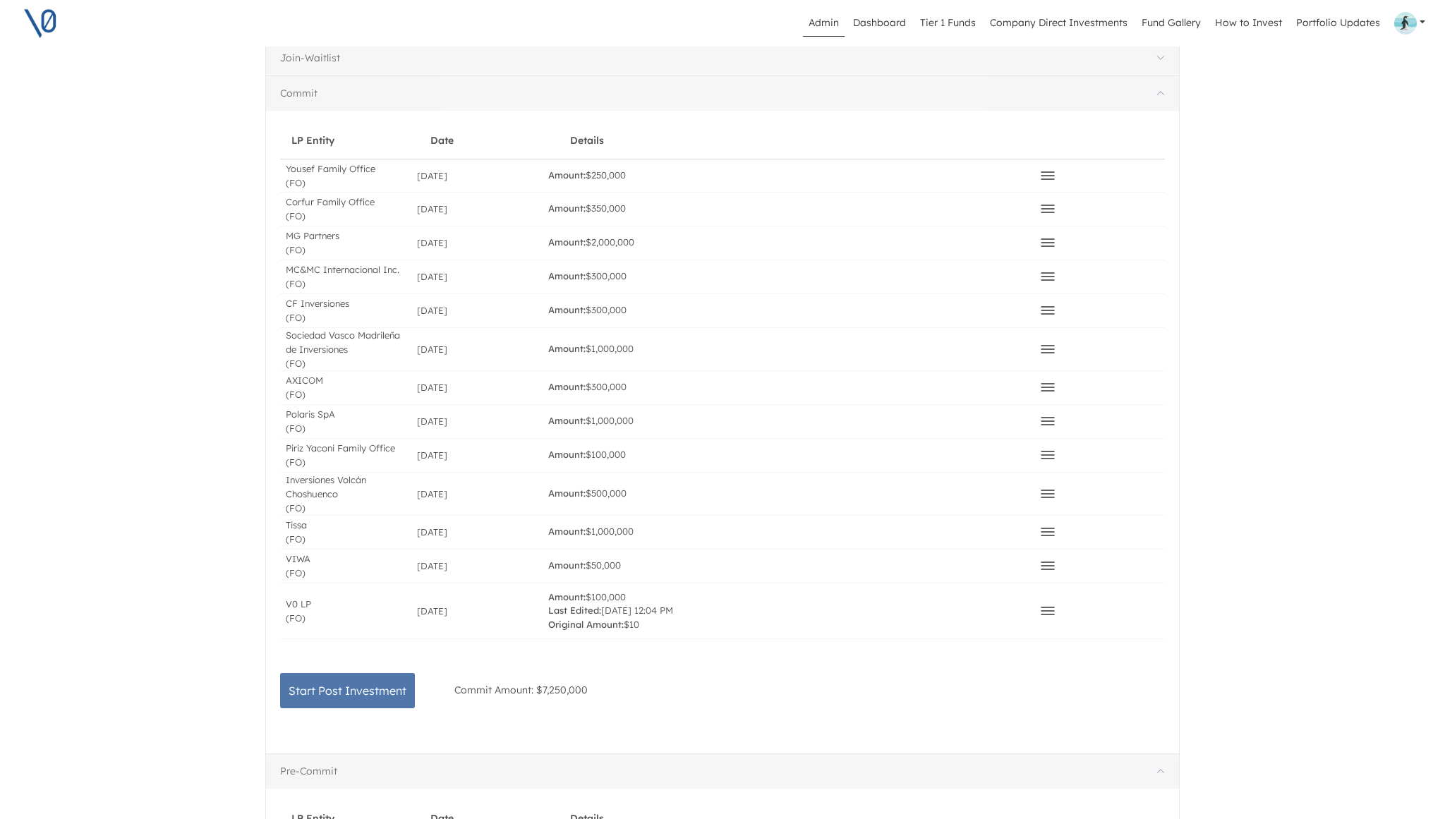
click at [1045, 613] on icon at bounding box center [1047, 611] width 17 height 17
click at [988, 631] on div "Amount: $100,000 Last Edited: [DATE] 12:04 PM Original Amount: $10" at bounding box center [788, 611] width 491 height 56
drag, startPoint x: 286, startPoint y: 564, endPoint x: 660, endPoint y: 567, distance: 373.2
click at [660, 567] on div "VIWA (FO) [DATE] Amount: $50,000 Delete" at bounding box center [722, 567] width 885 height 34
click at [660, 567] on div "Amount: $50,000" at bounding box center [788, 566] width 491 height 33
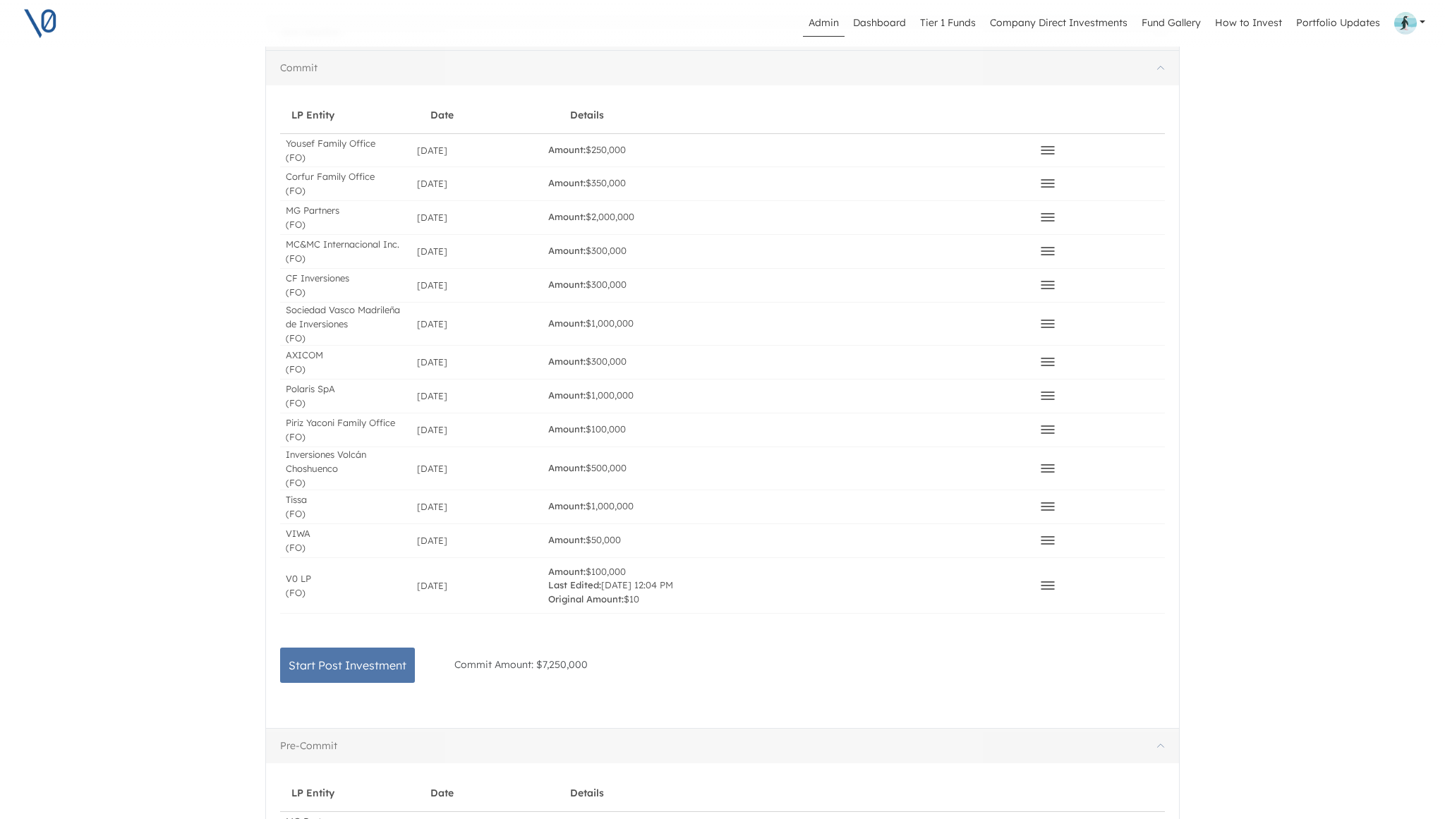
scroll to position [361, 0]
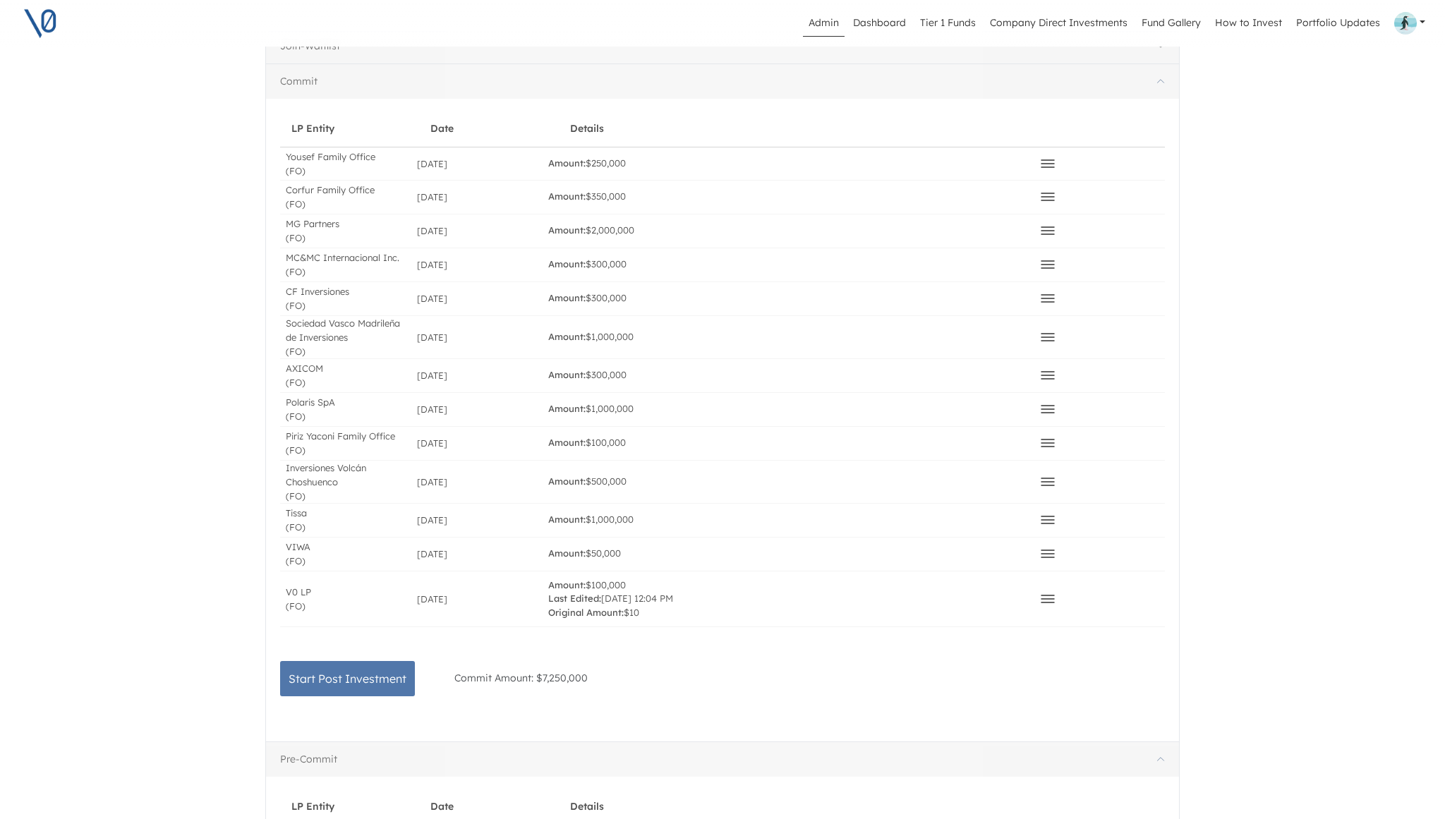
click at [1048, 603] on icon at bounding box center [1047, 599] width 17 height 17
click at [892, 574] on button "Delete" at bounding box center [950, 574] width 199 height 20
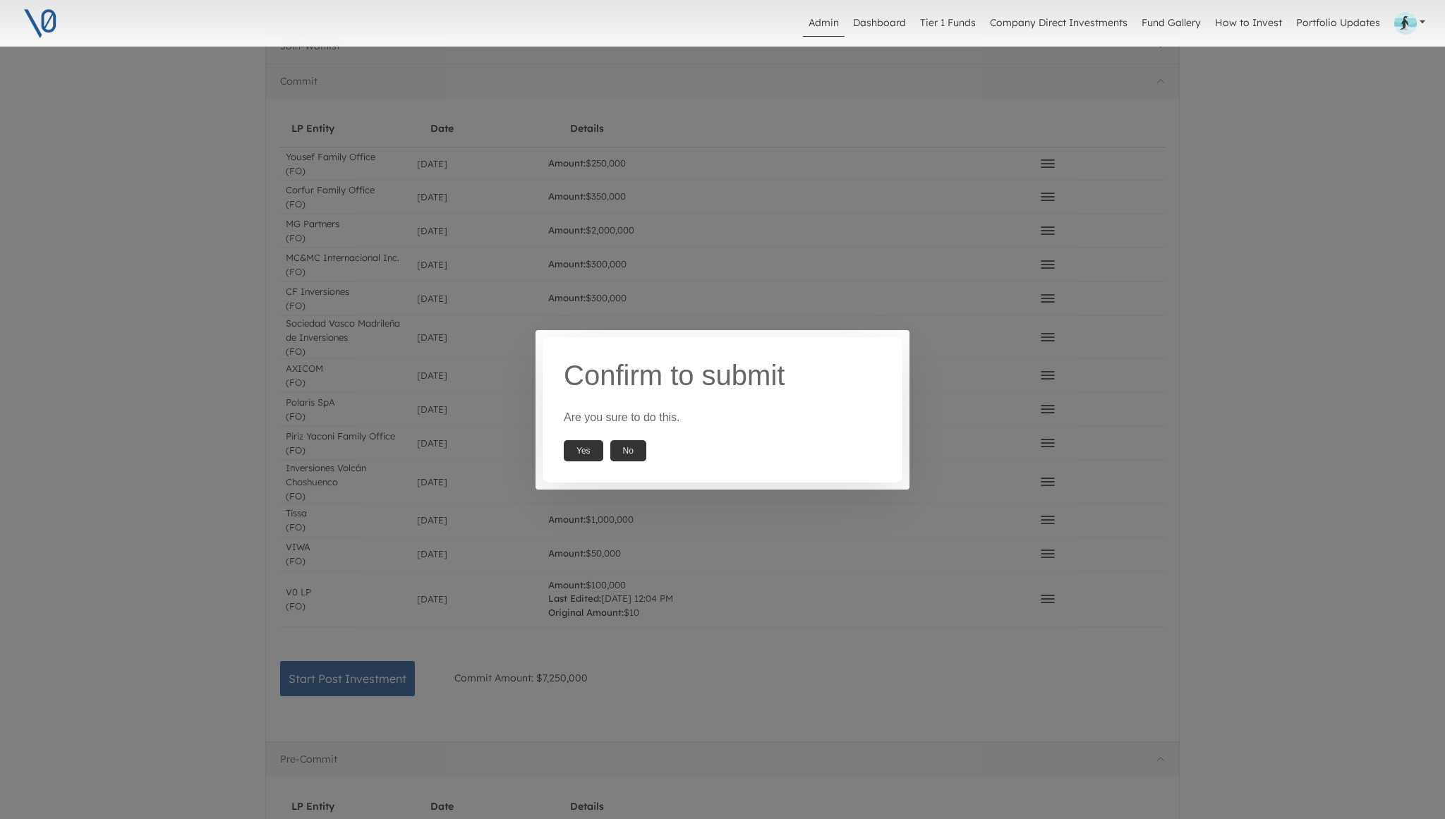
click at [580, 456] on button "Yes" at bounding box center [584, 450] width 40 height 21
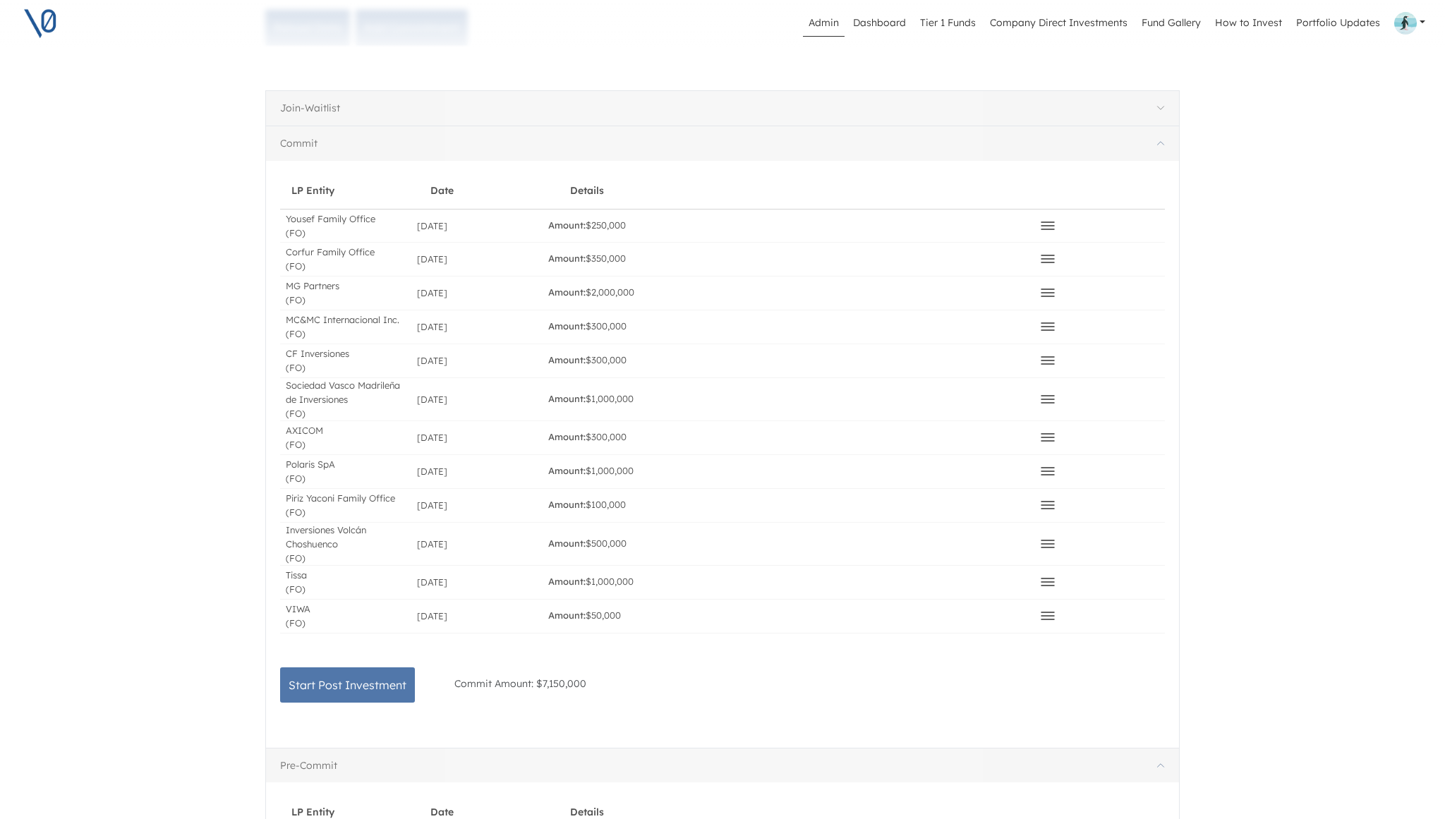
scroll to position [71, 0]
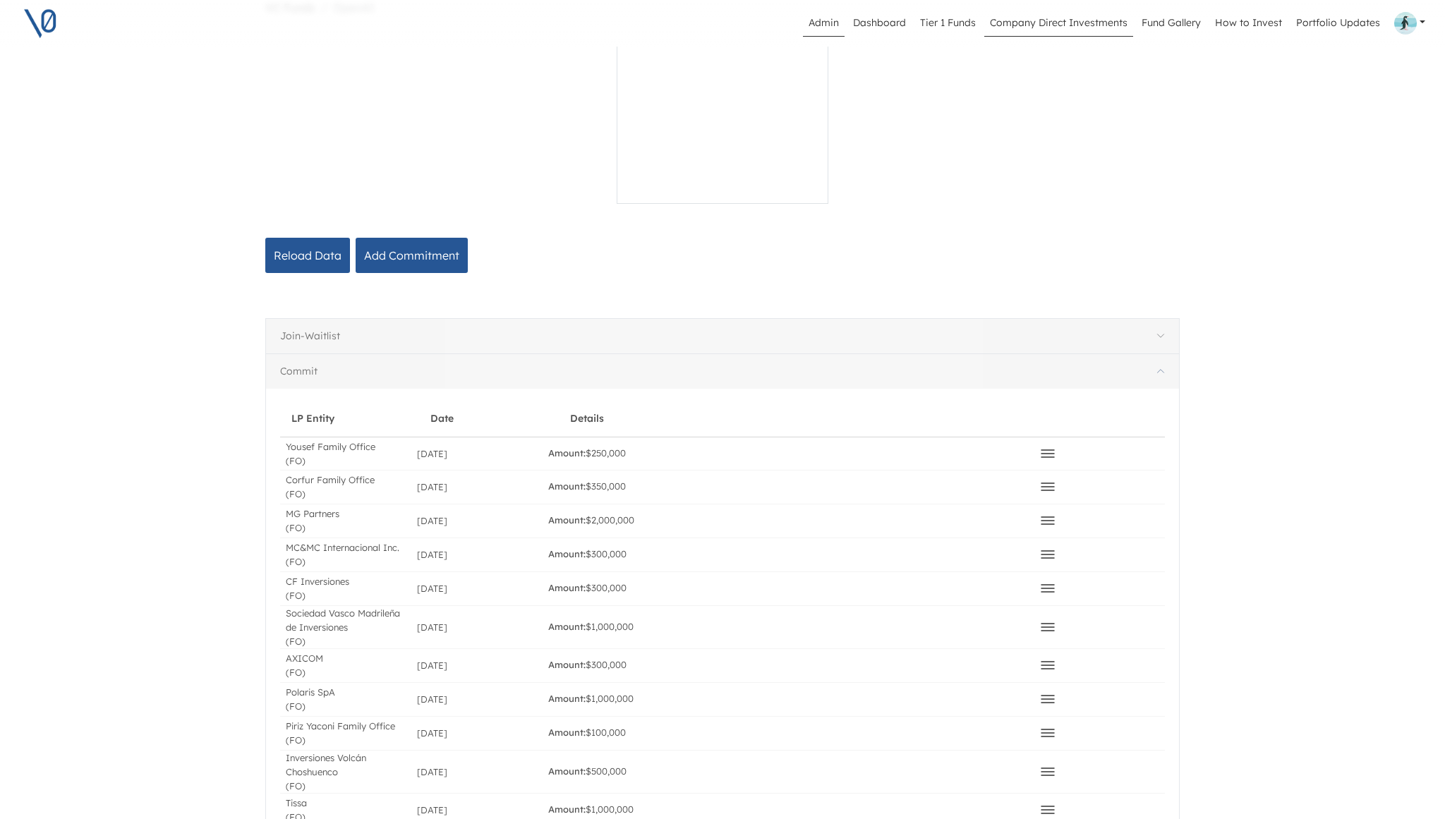
click at [1059, 24] on link "Company Direct Investments" at bounding box center [1058, 23] width 149 height 27
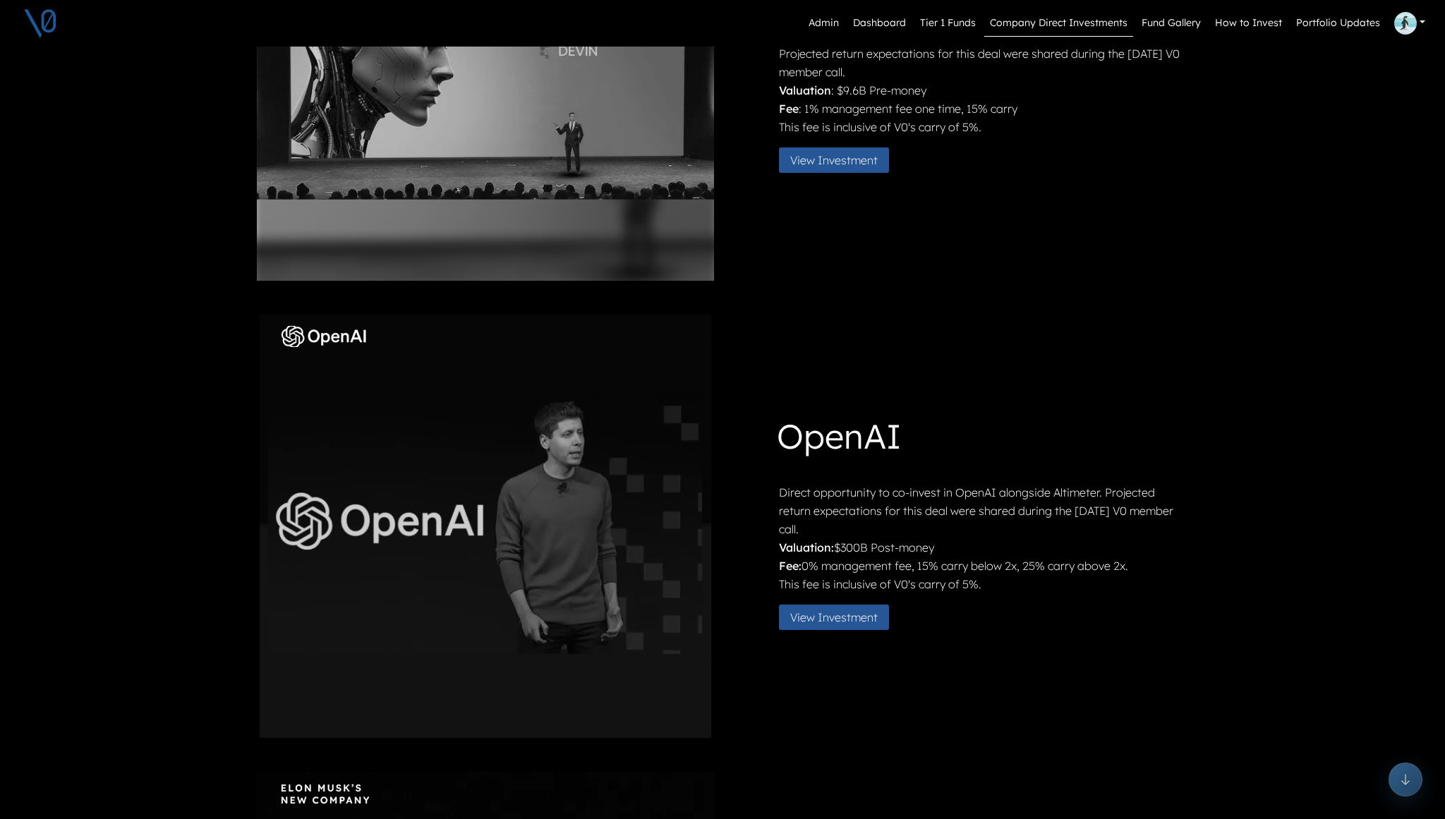
scroll to position [253, 0]
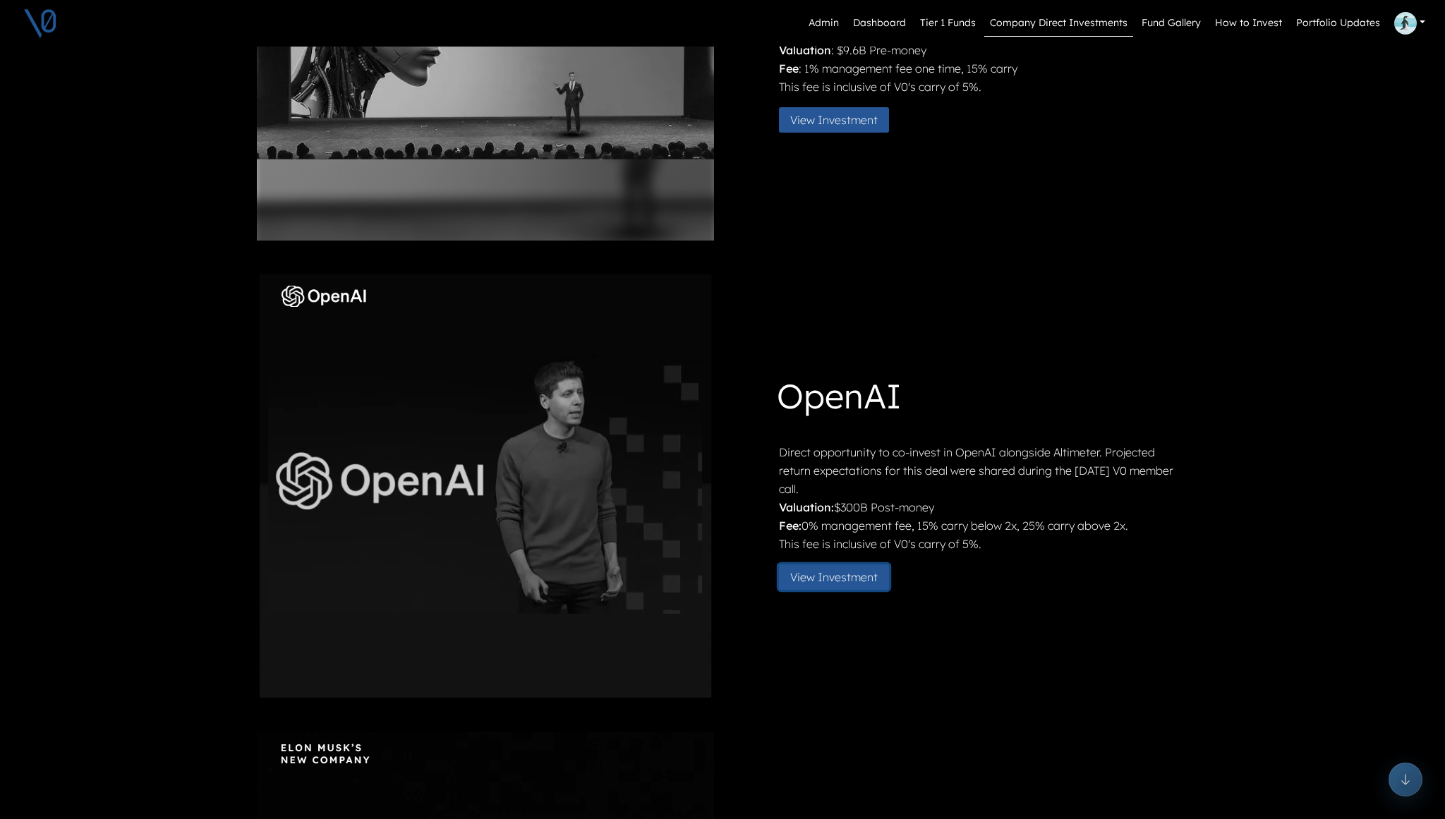
click at [855, 578] on button "View Investment" at bounding box center [834, 576] width 110 height 25
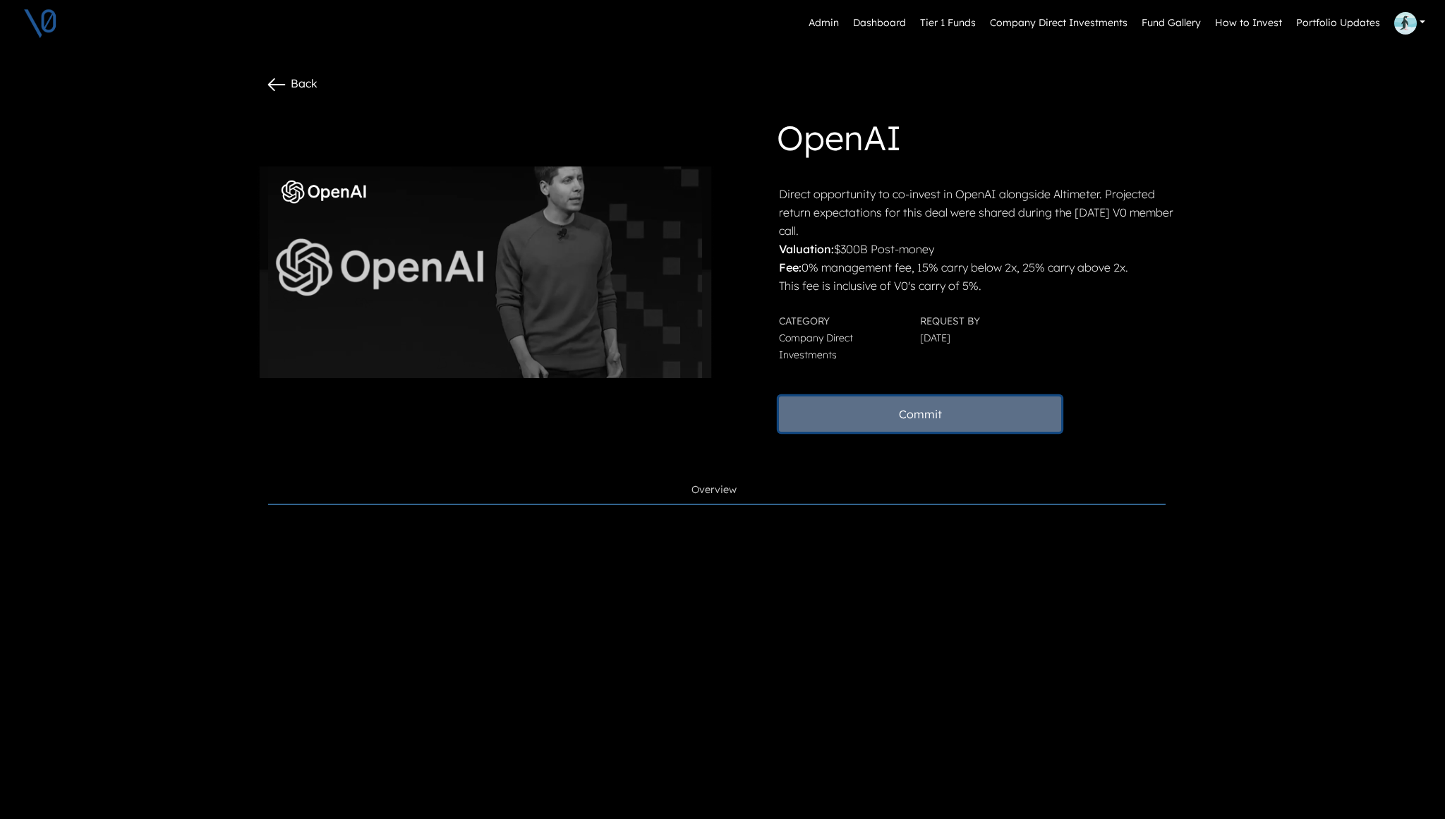
click at [923, 416] on button "Commit" at bounding box center [920, 414] width 282 height 35
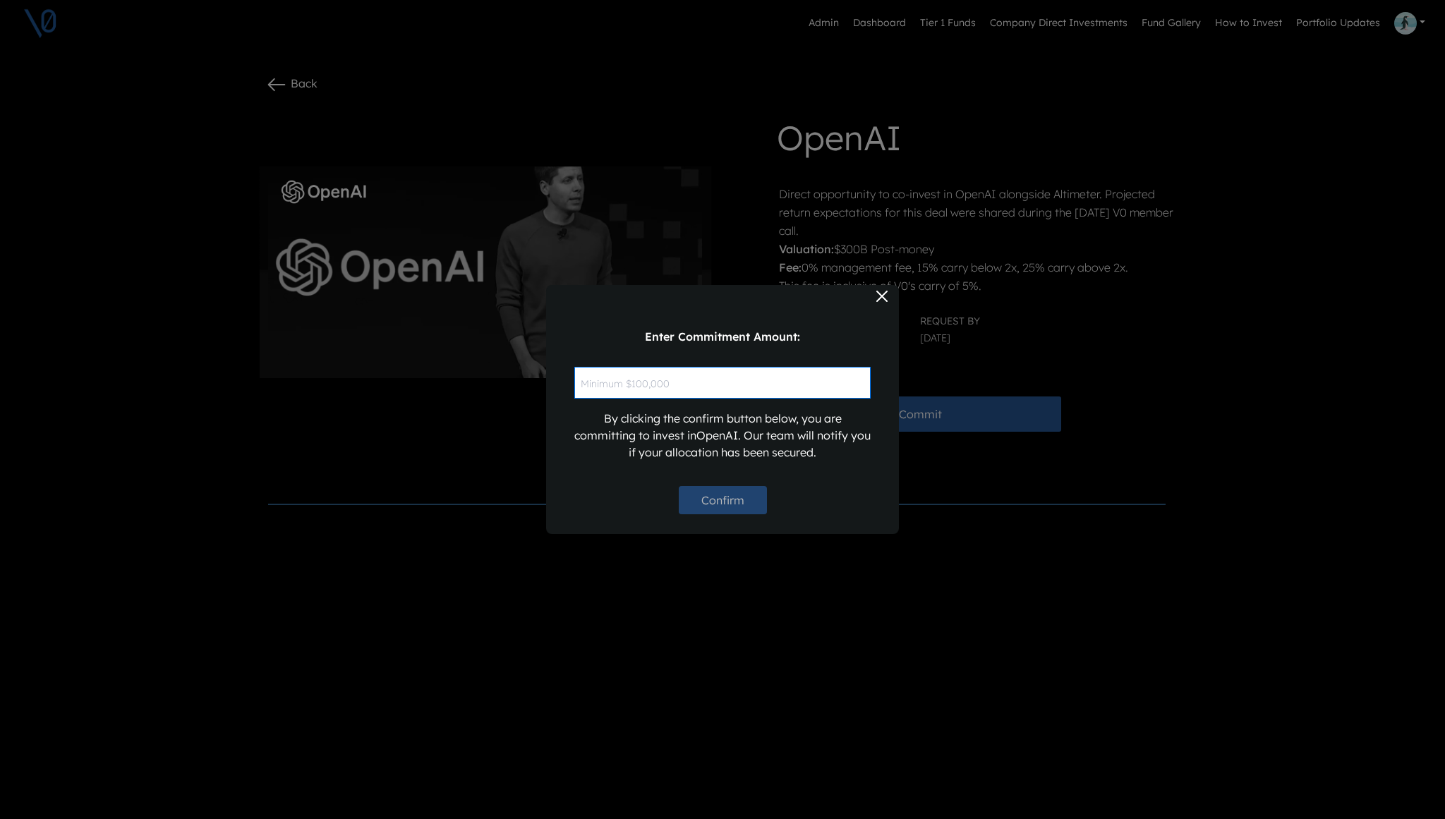
click at [790, 382] on input "text" at bounding box center [722, 383] width 296 height 32
type input "$10"
click at [710, 501] on button "Confirm" at bounding box center [723, 500] width 88 height 28
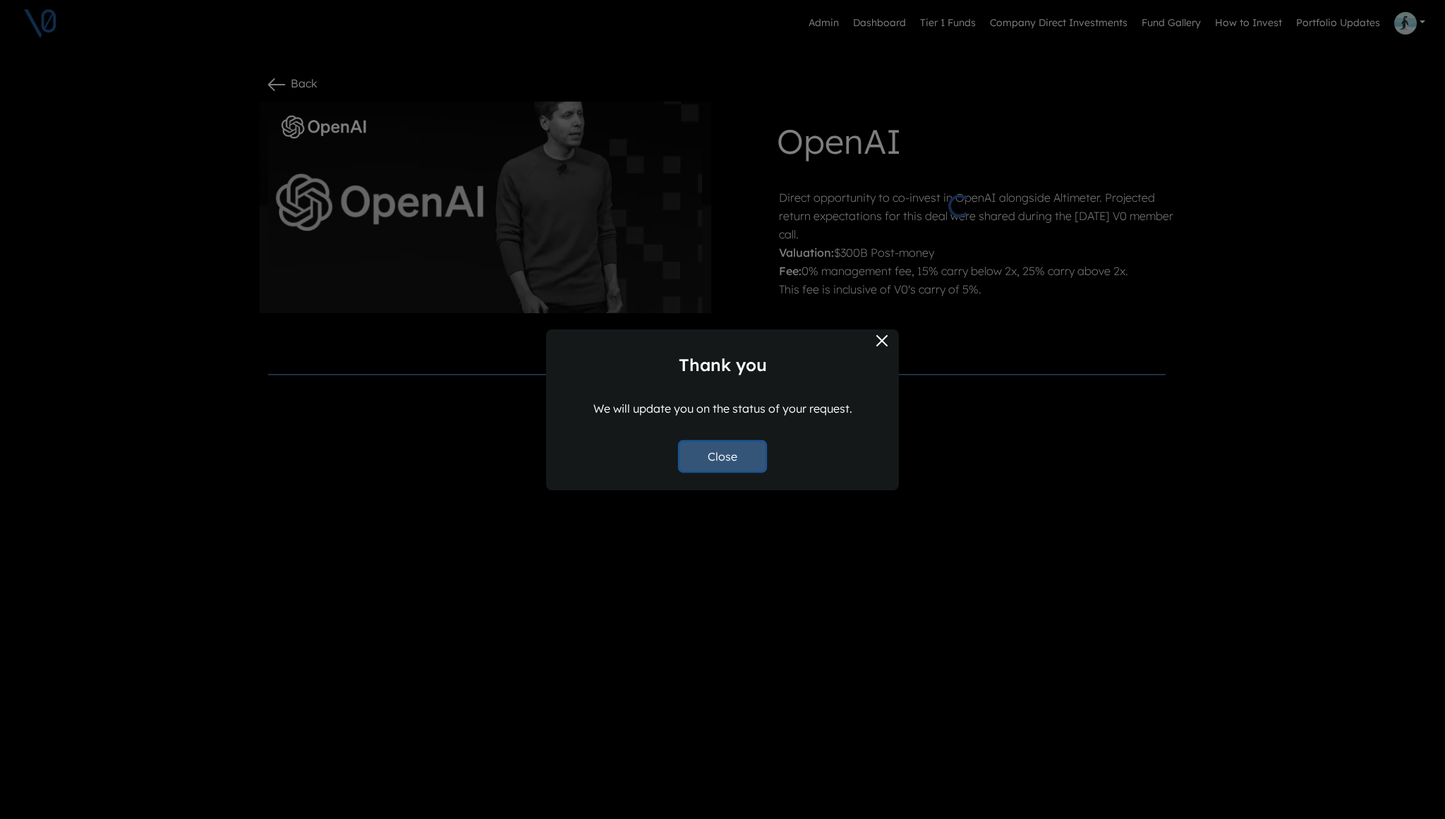
click at [722, 455] on button "Close" at bounding box center [722, 456] width 85 height 28
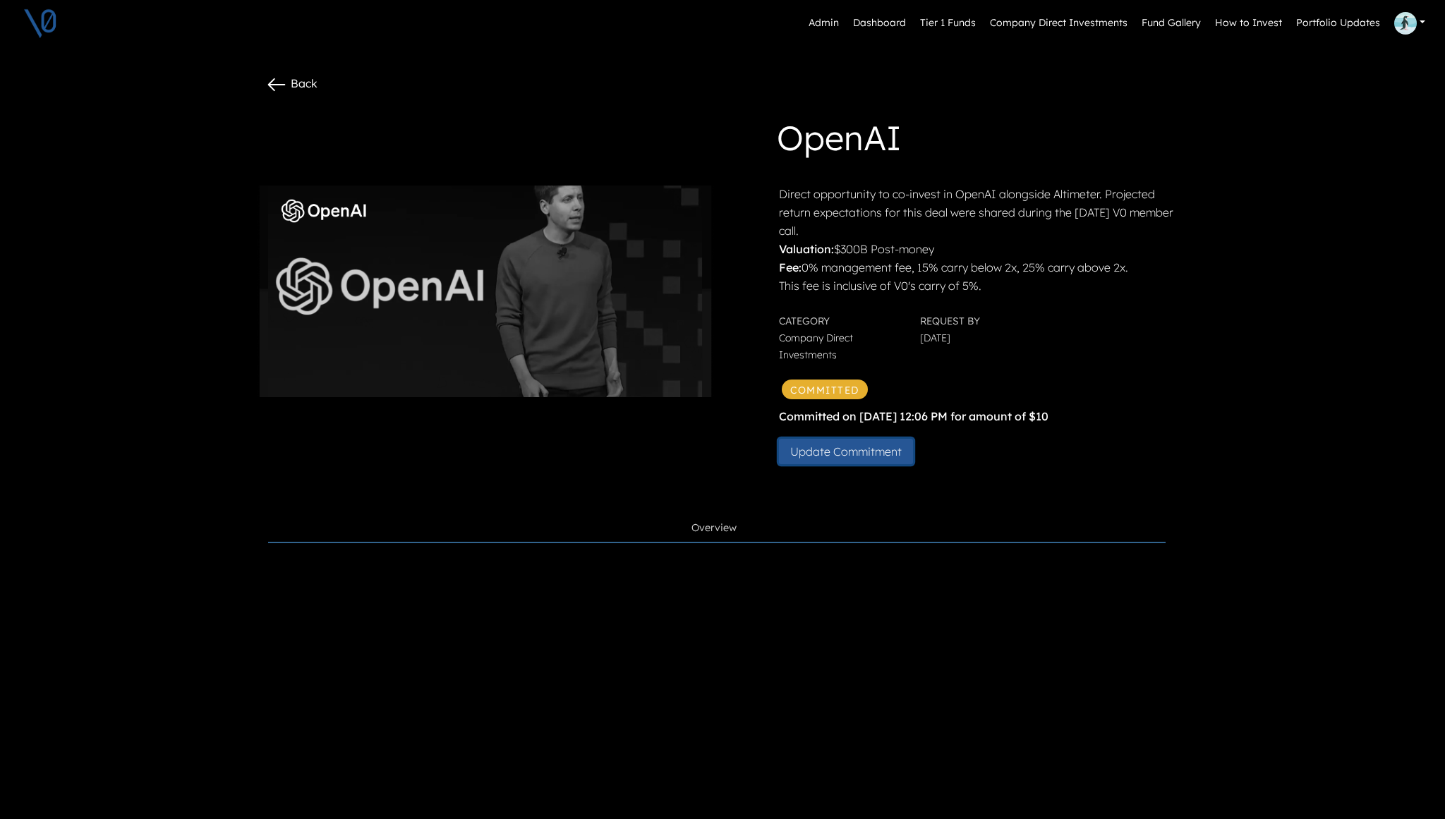
click at [864, 454] on button "Update Commitment" at bounding box center [846, 451] width 134 height 25
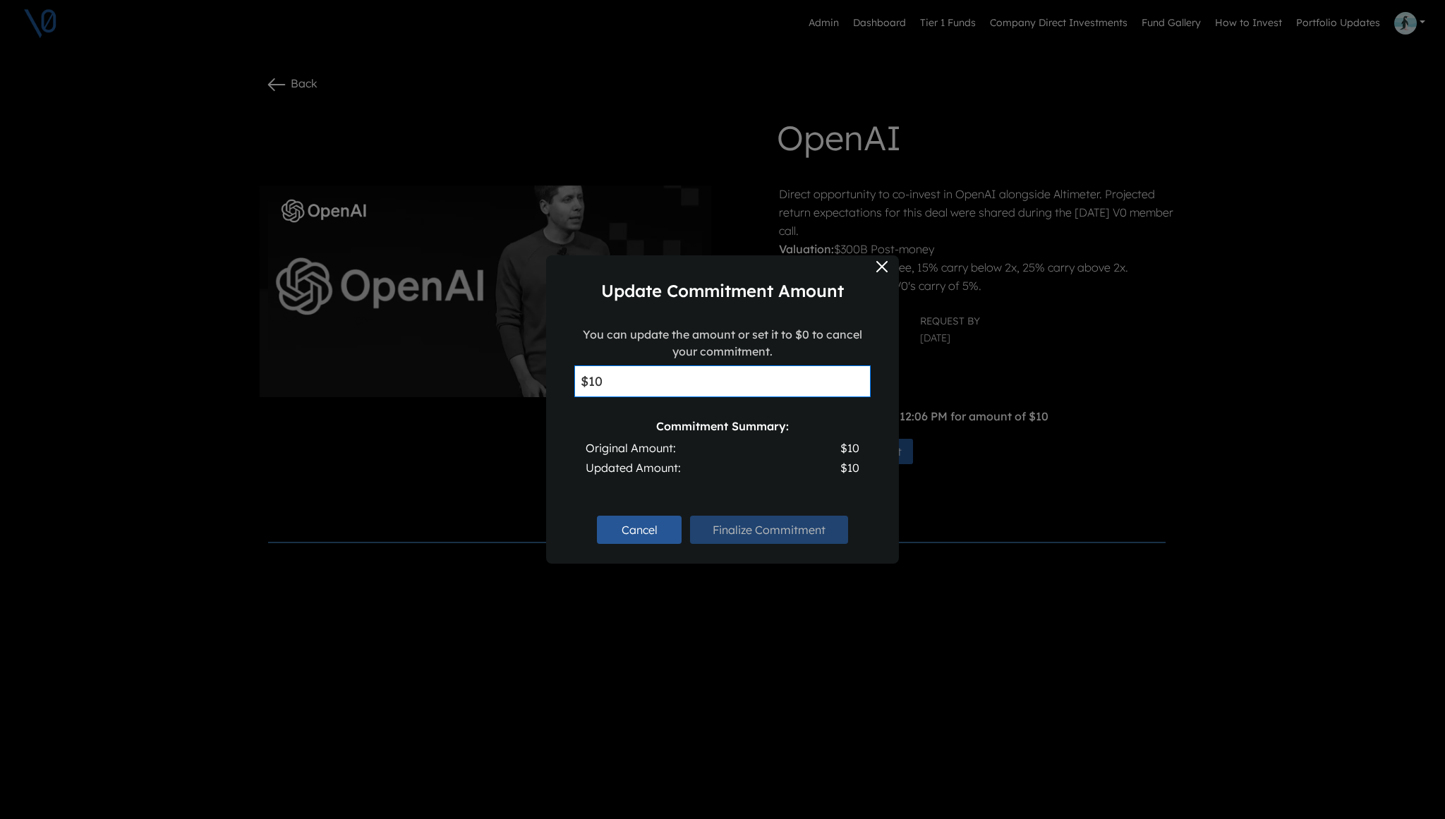
click at [690, 384] on input "$10" at bounding box center [722, 381] width 296 height 32
type input "$1"
type input "$0"
click at [752, 450] on div "Original Amount: $10" at bounding box center [723, 448] width 274 height 17
click at [766, 530] on button "Finalize Commitment" at bounding box center [769, 530] width 158 height 28
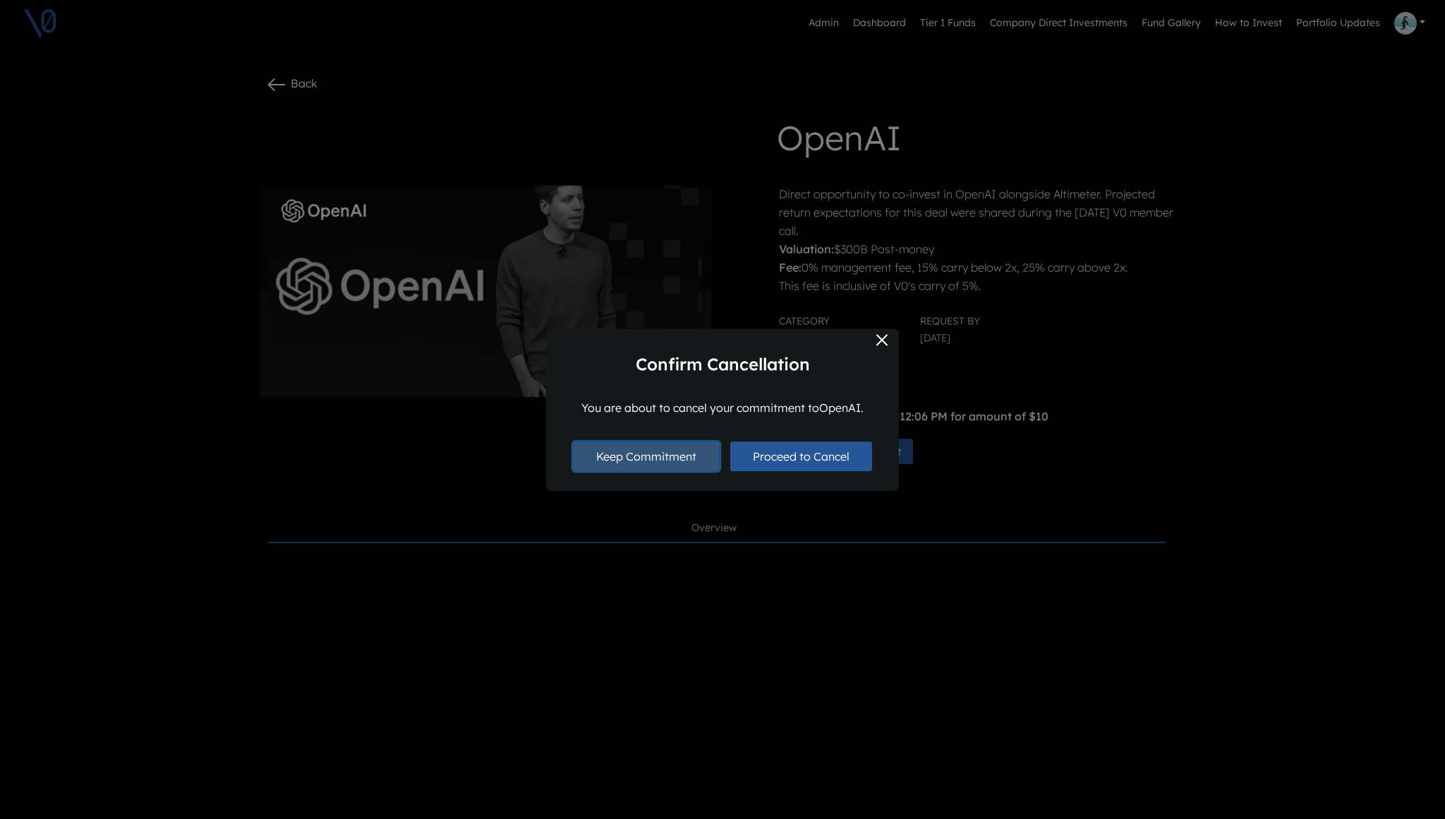
click at [624, 464] on button "Keep Commitment" at bounding box center [646, 456] width 145 height 28
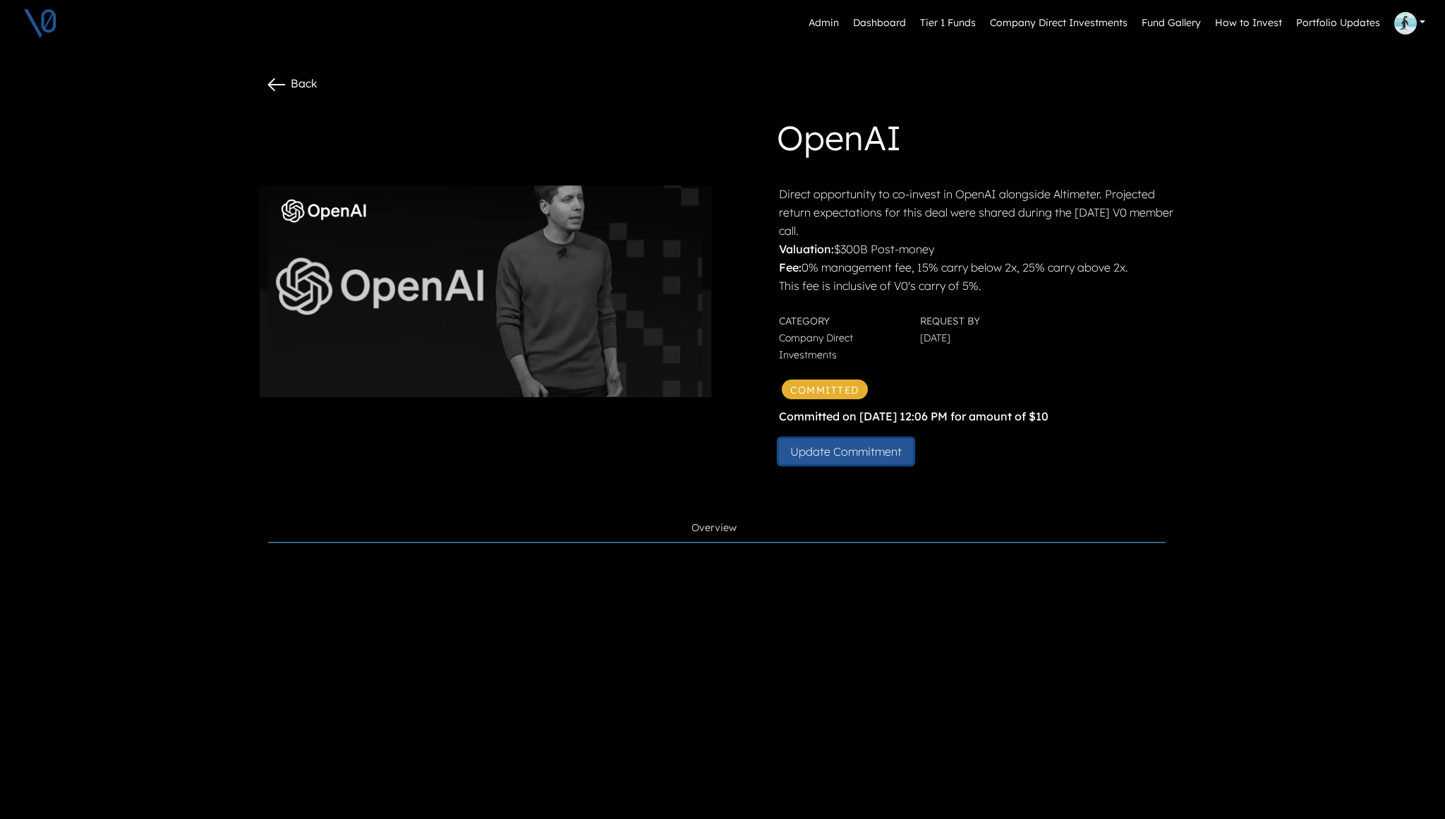
click at [864, 458] on button "Update Commitment" at bounding box center [846, 451] width 134 height 25
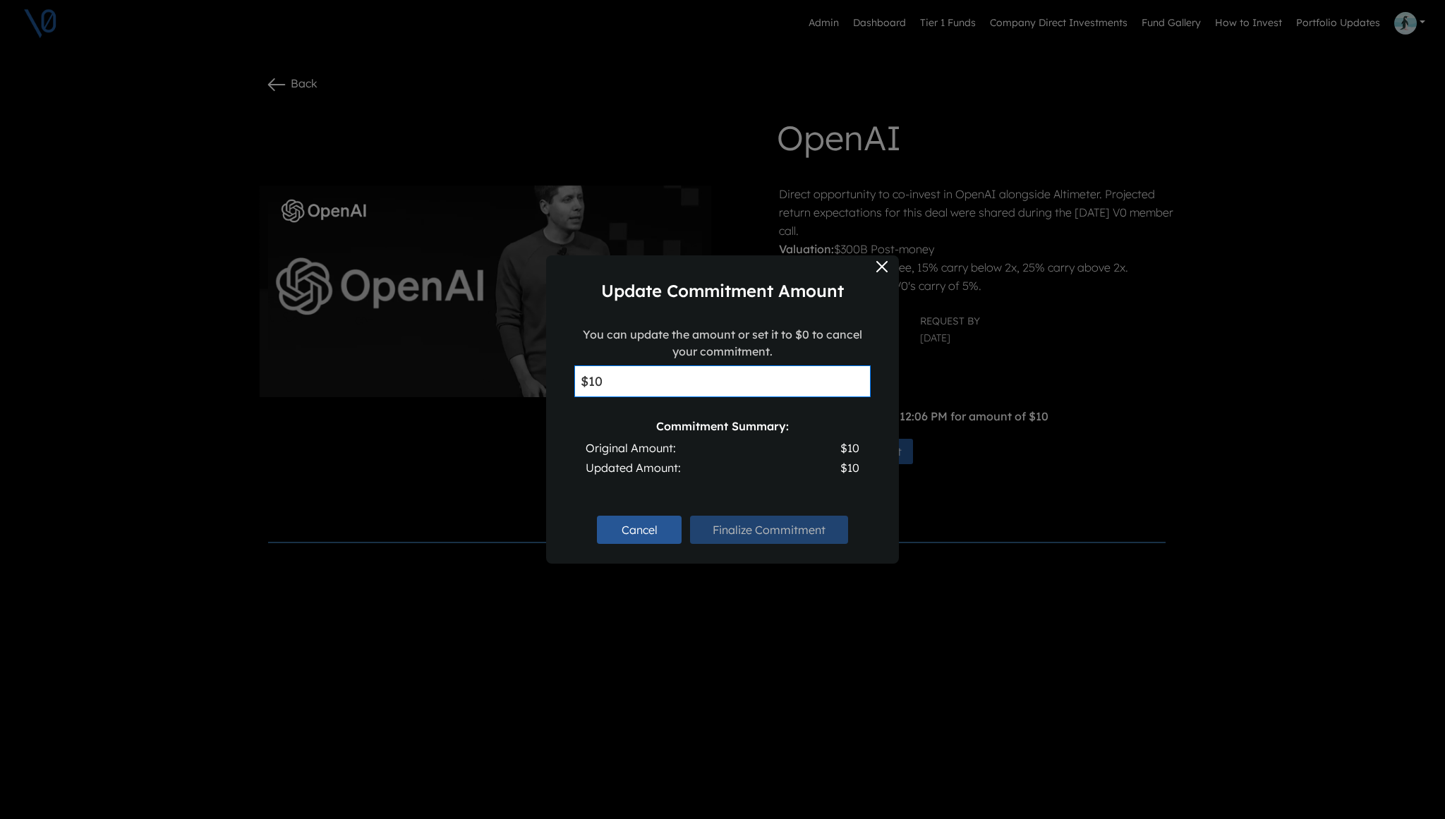
click at [669, 391] on input "$10" at bounding box center [722, 381] width 296 height 32
type input "$1"
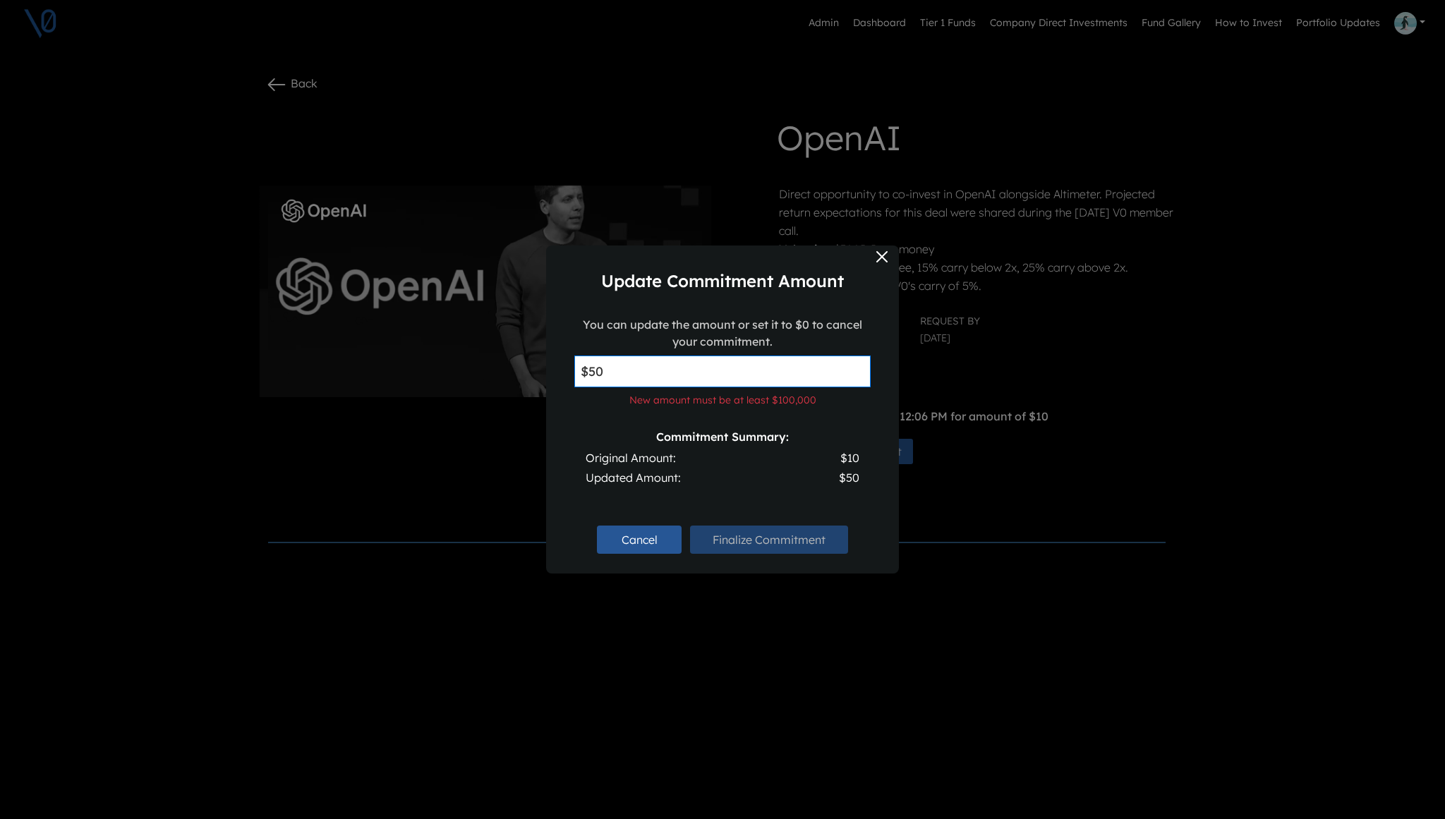
type input "$5"
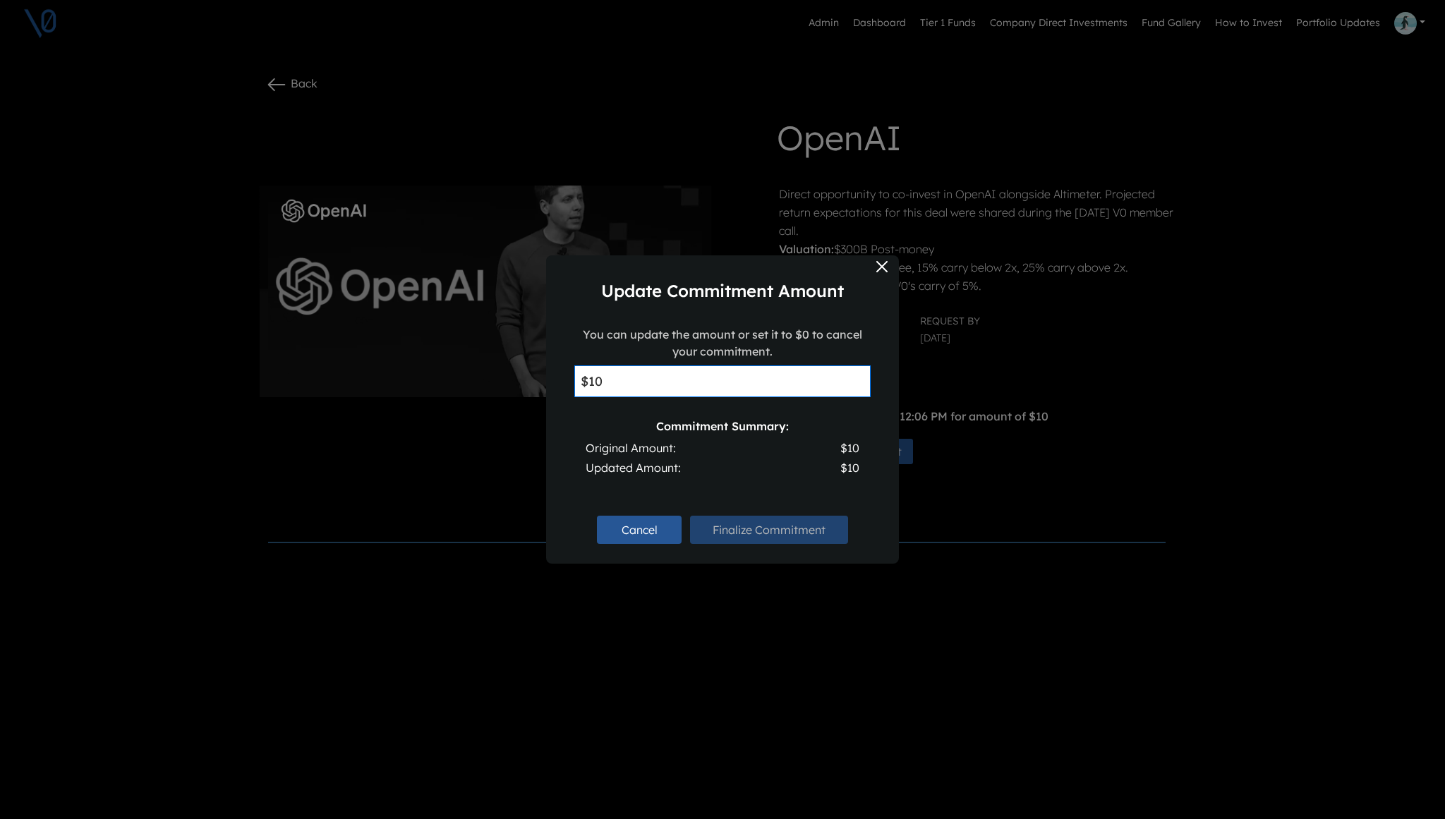
click at [688, 379] on input "$10" at bounding box center [722, 381] width 296 height 32
click at [614, 385] on input "$10" at bounding box center [722, 381] width 296 height 32
type input "$1"
type input "$5"
click at [703, 440] on div "Original Amount: $10" at bounding box center [723, 448] width 274 height 17
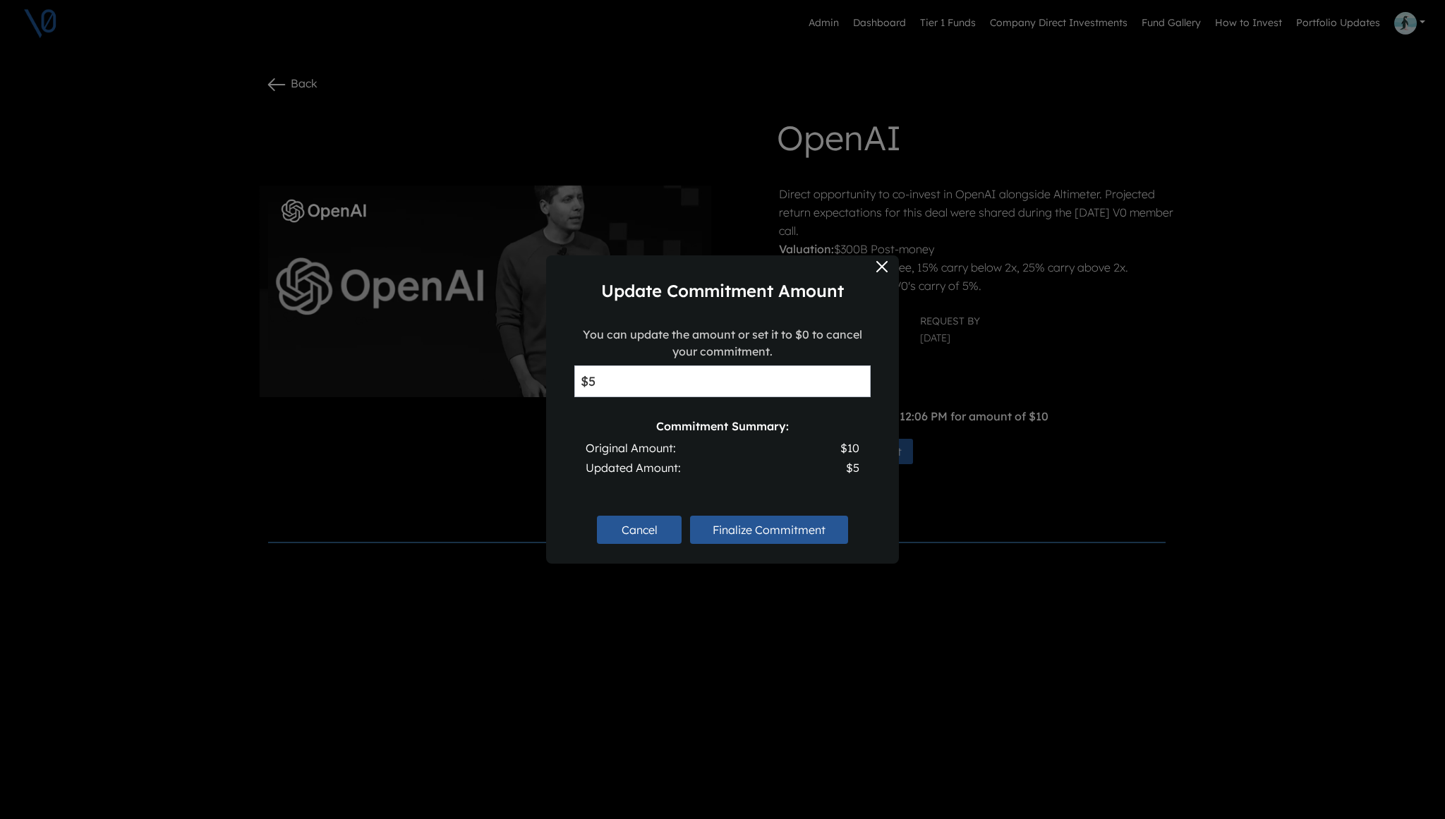
click at [747, 455] on div "Original Amount: $10" at bounding box center [723, 448] width 274 height 17
click at [605, 385] on input "$5" at bounding box center [722, 381] width 296 height 32
type input "$9"
click at [595, 424] on h6 "Commitment Summary:" at bounding box center [723, 426] width 274 height 13
click at [617, 379] on input "$9" at bounding box center [722, 381] width 296 height 32
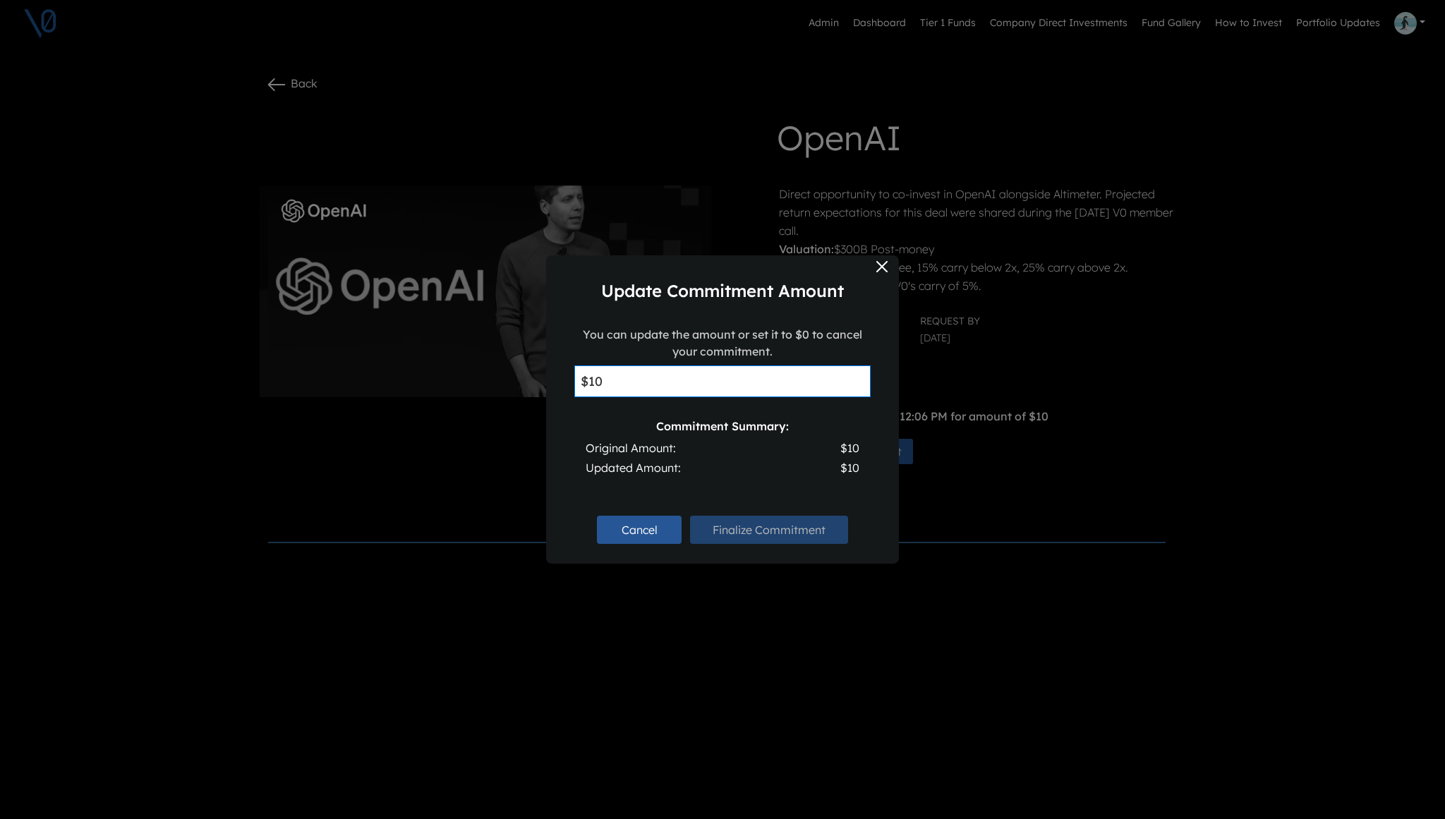
type input "$1"
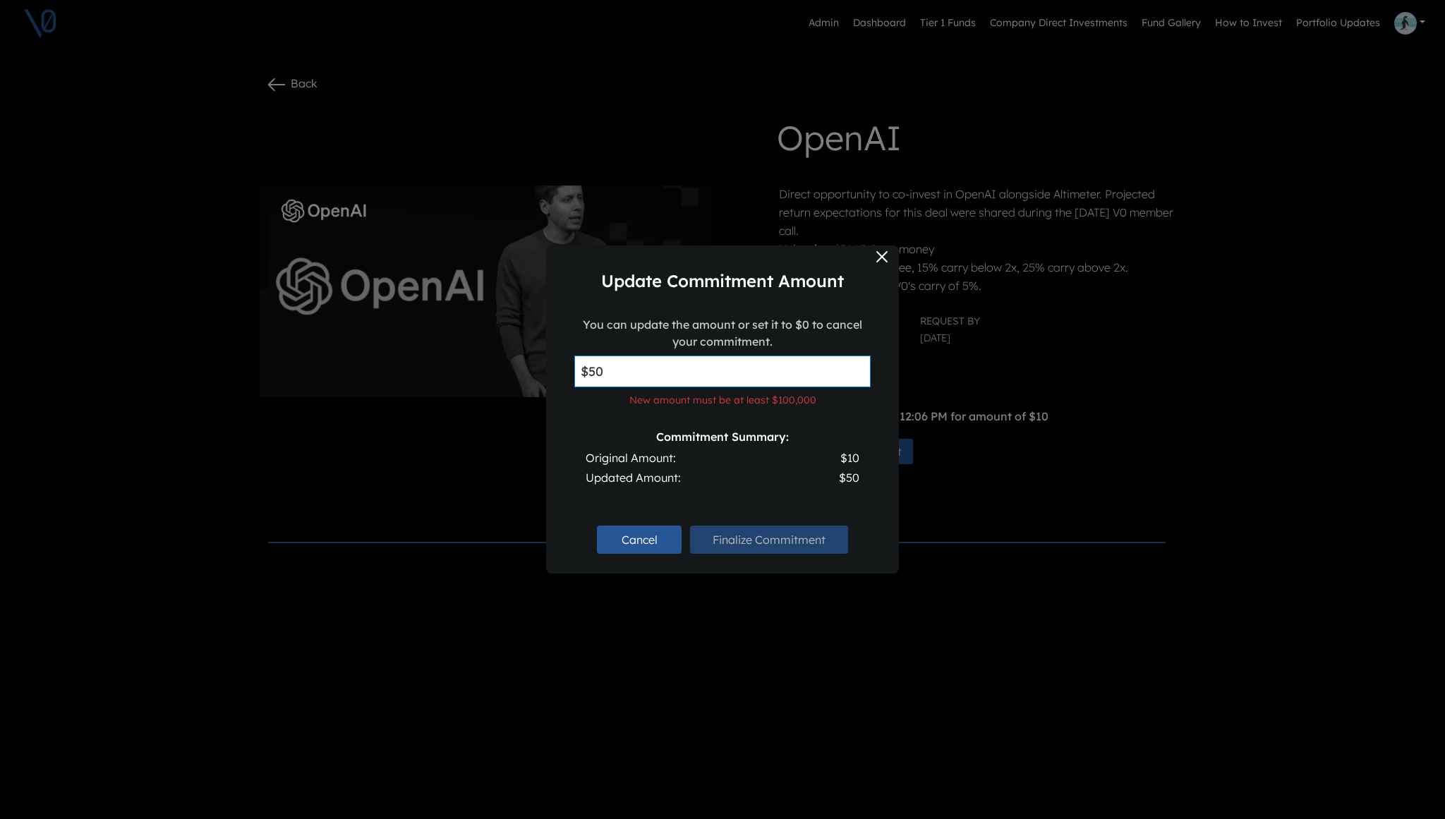
type input "$5"
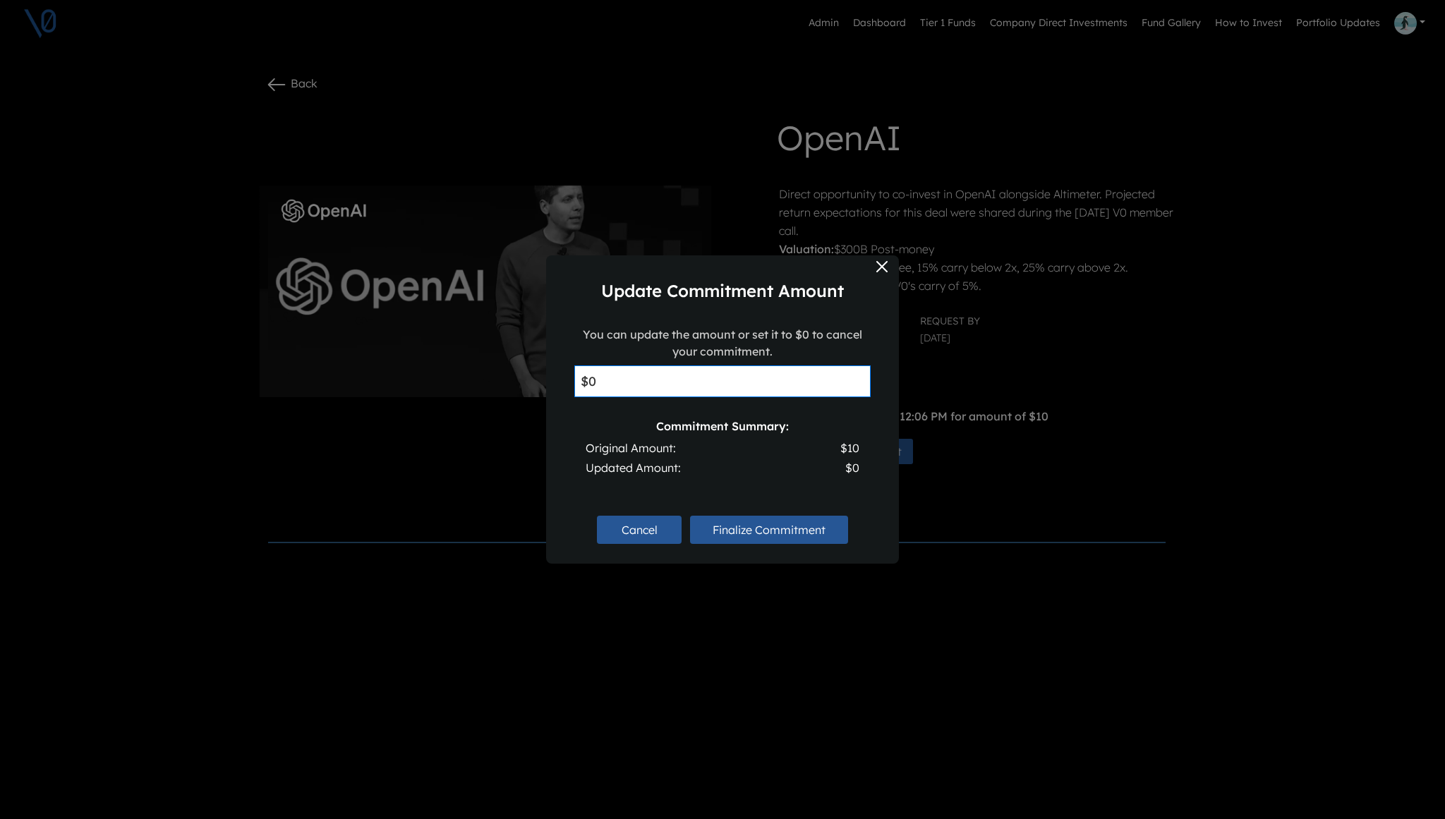
type input "$0"
click at [722, 431] on h6 "Commitment Summary:" at bounding box center [723, 426] width 274 height 13
click at [760, 536] on button "Finalize Commitment" at bounding box center [769, 530] width 158 height 28
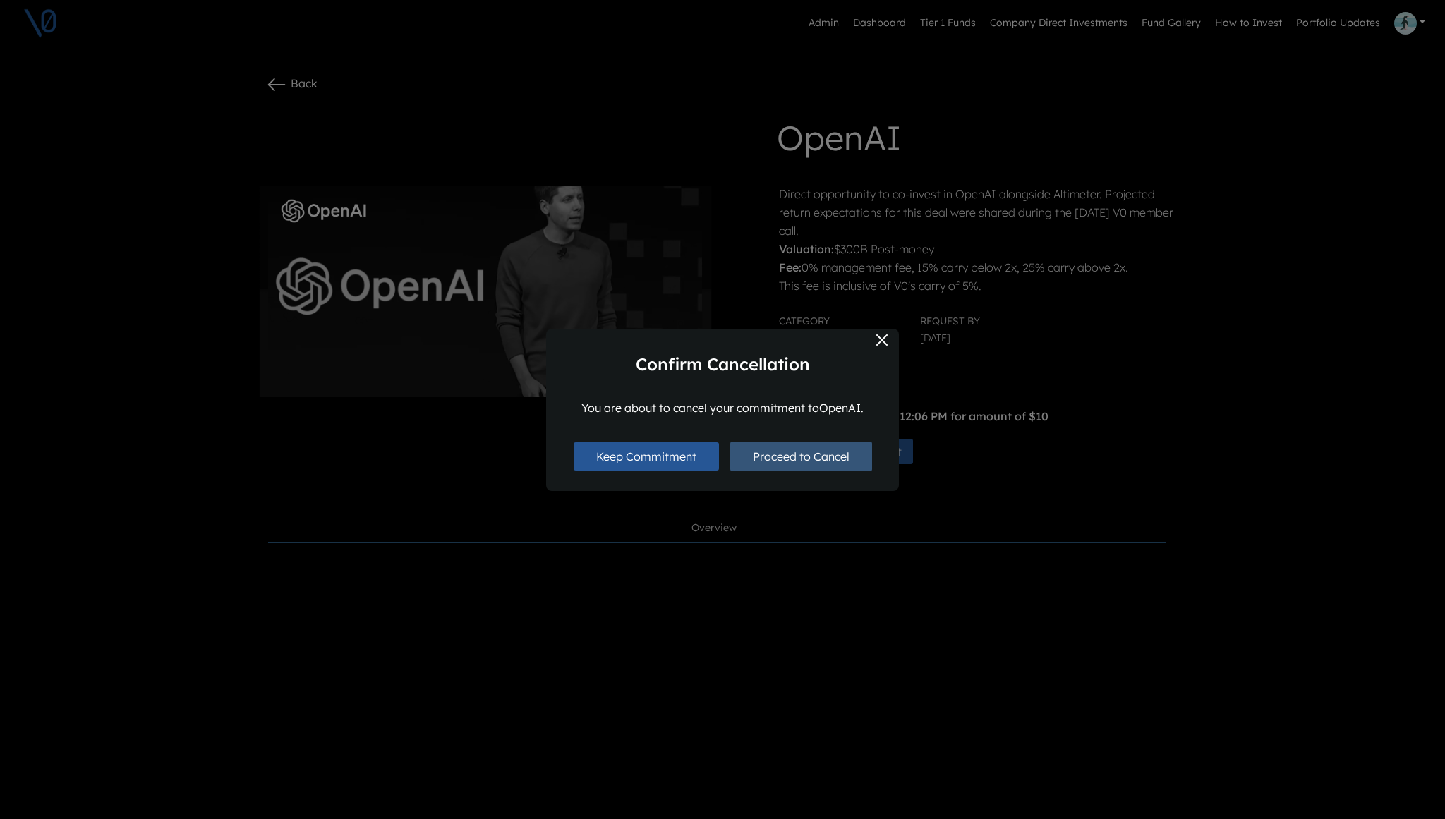
click at [806, 457] on button "Proceed to Cancel" at bounding box center [801, 457] width 142 height 30
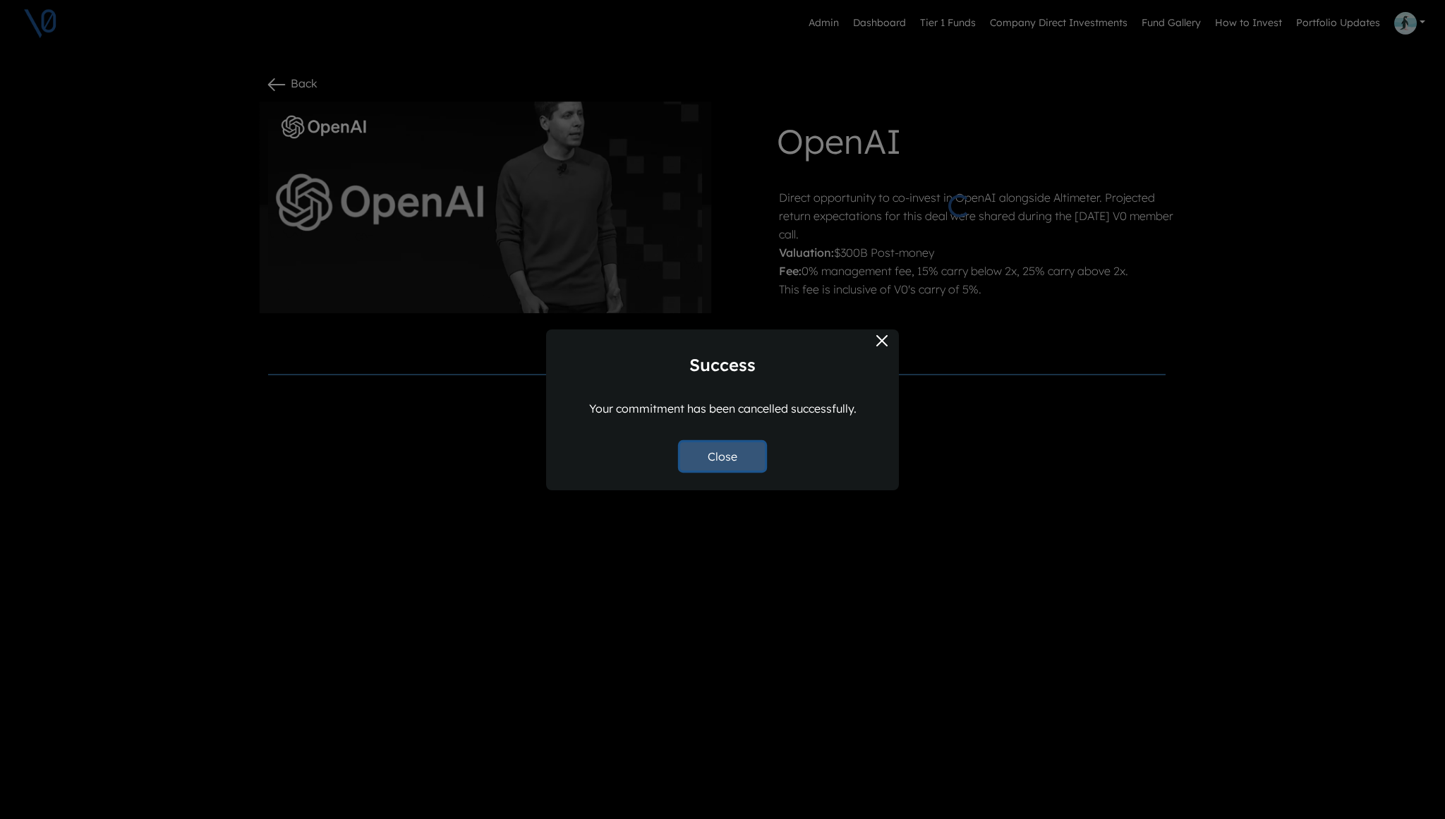
click at [738, 457] on button "Close" at bounding box center [722, 456] width 85 height 28
